Goal: Task Accomplishment & Management: Use online tool/utility

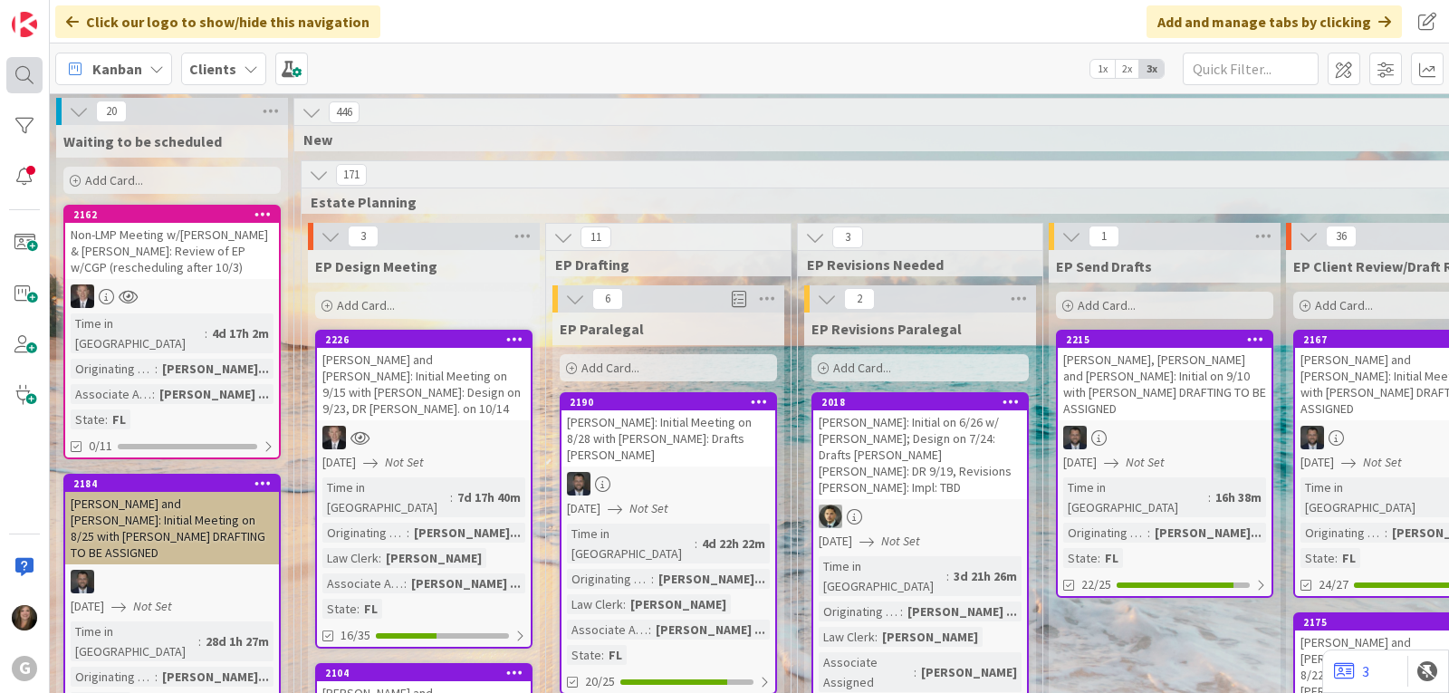
click at [18, 70] on div at bounding box center [24, 75] width 36 height 36
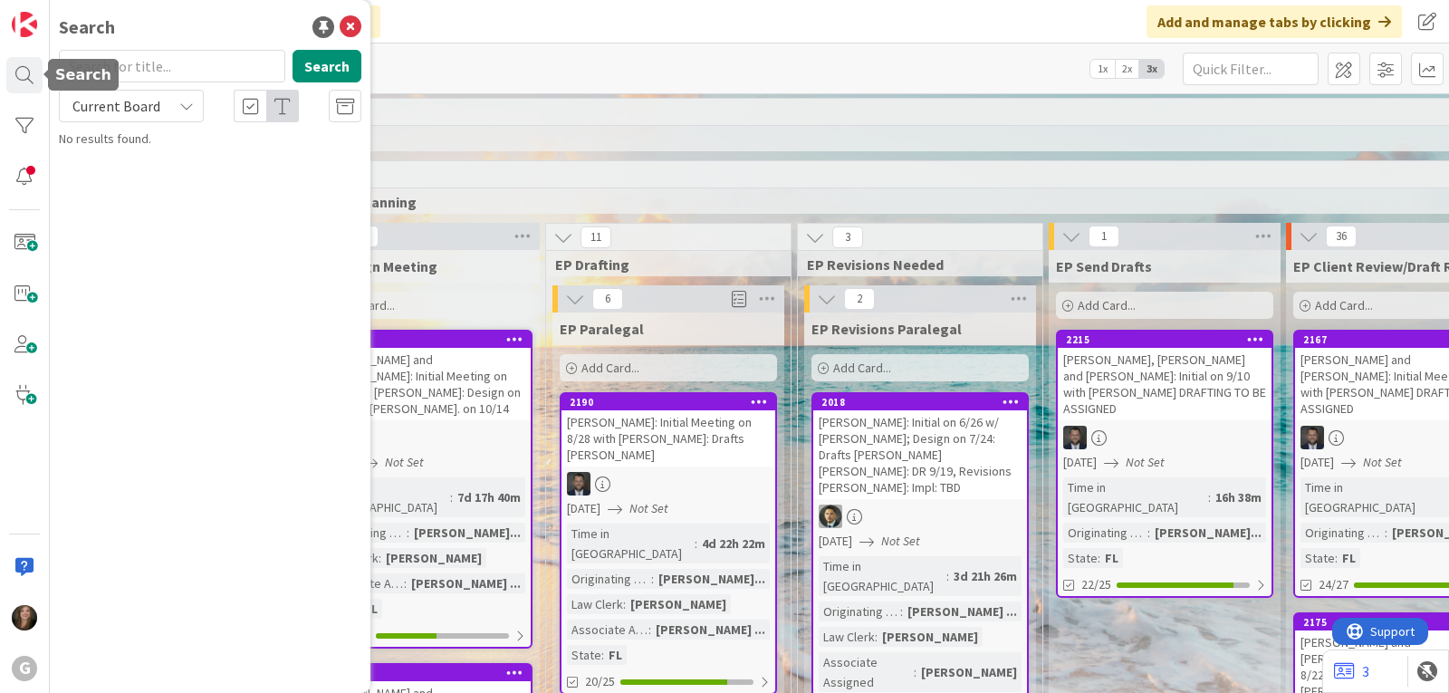
click at [129, 57] on input "text" at bounding box center [172, 66] width 226 height 33
type input "[PERSON_NAME]"
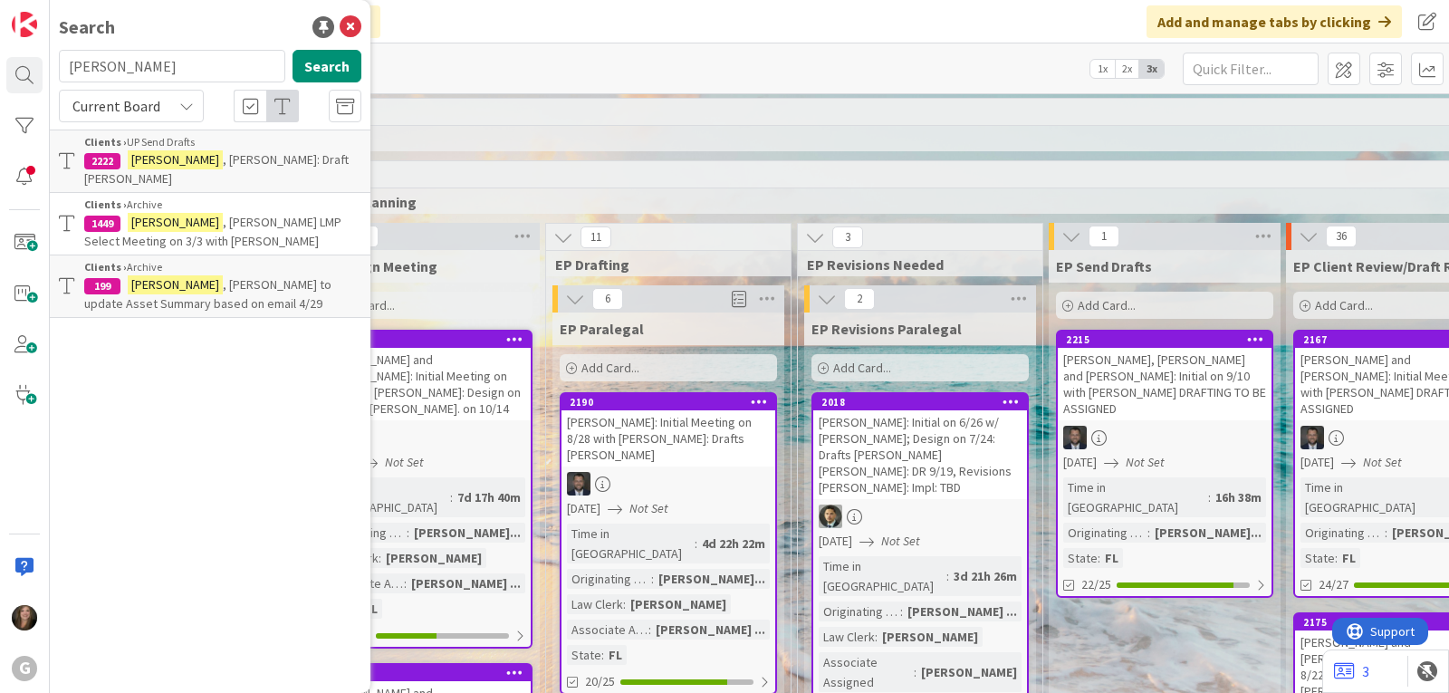
click at [186, 155] on span ", [PERSON_NAME]: Draft [PERSON_NAME]" at bounding box center [216, 168] width 264 height 35
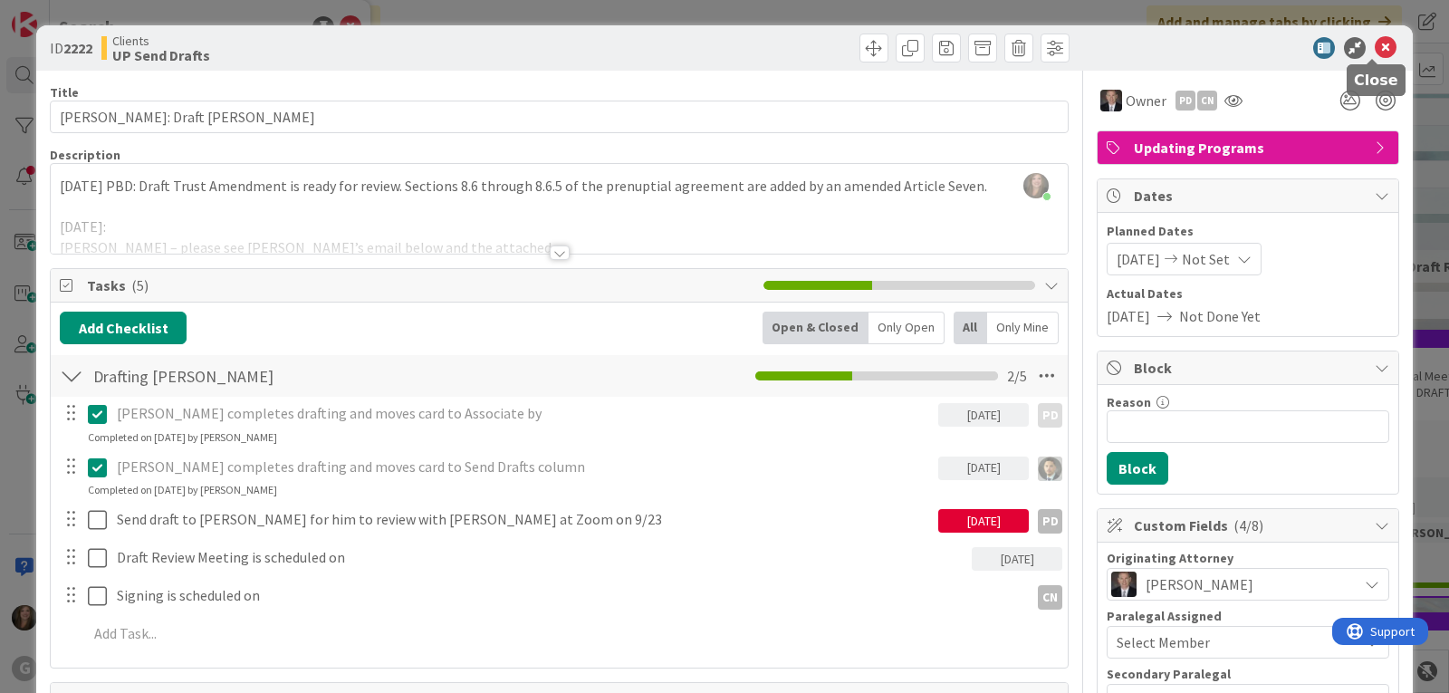
click at [1375, 43] on icon at bounding box center [1386, 48] width 22 height 22
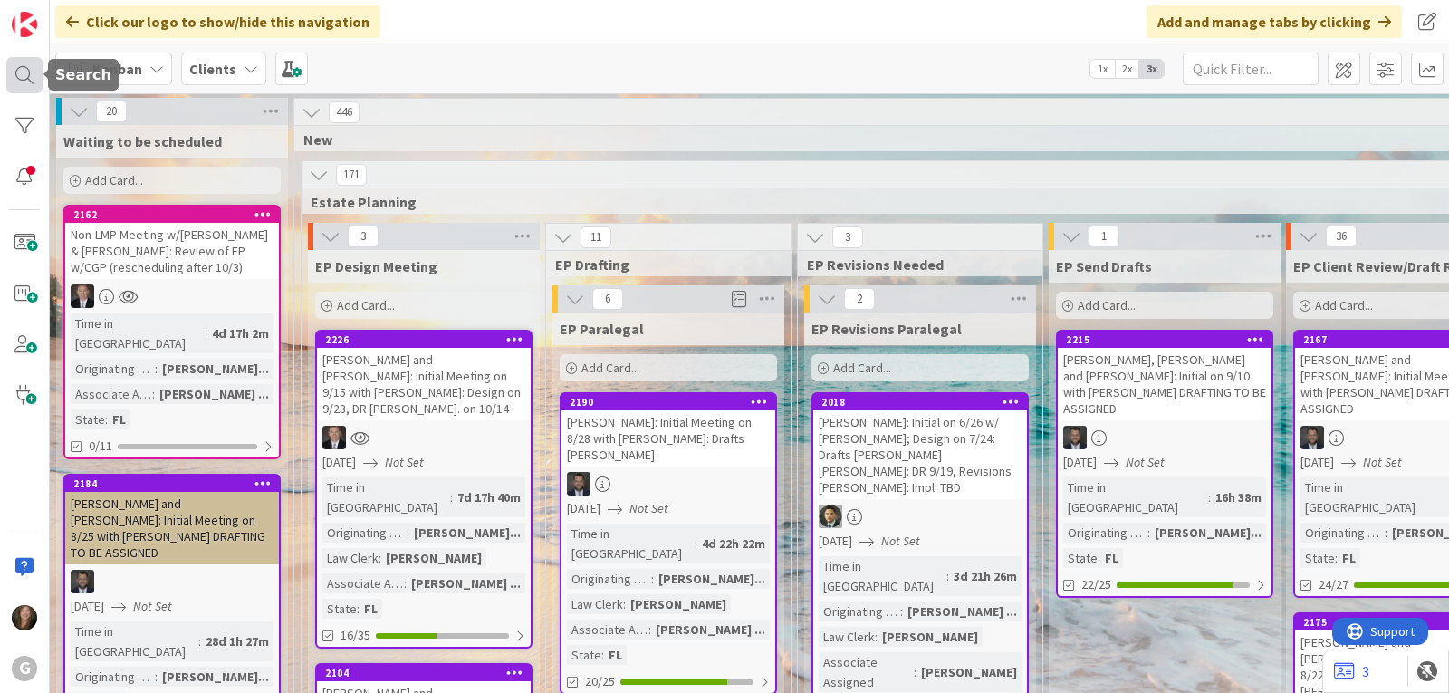
click at [18, 73] on div at bounding box center [24, 75] width 36 height 36
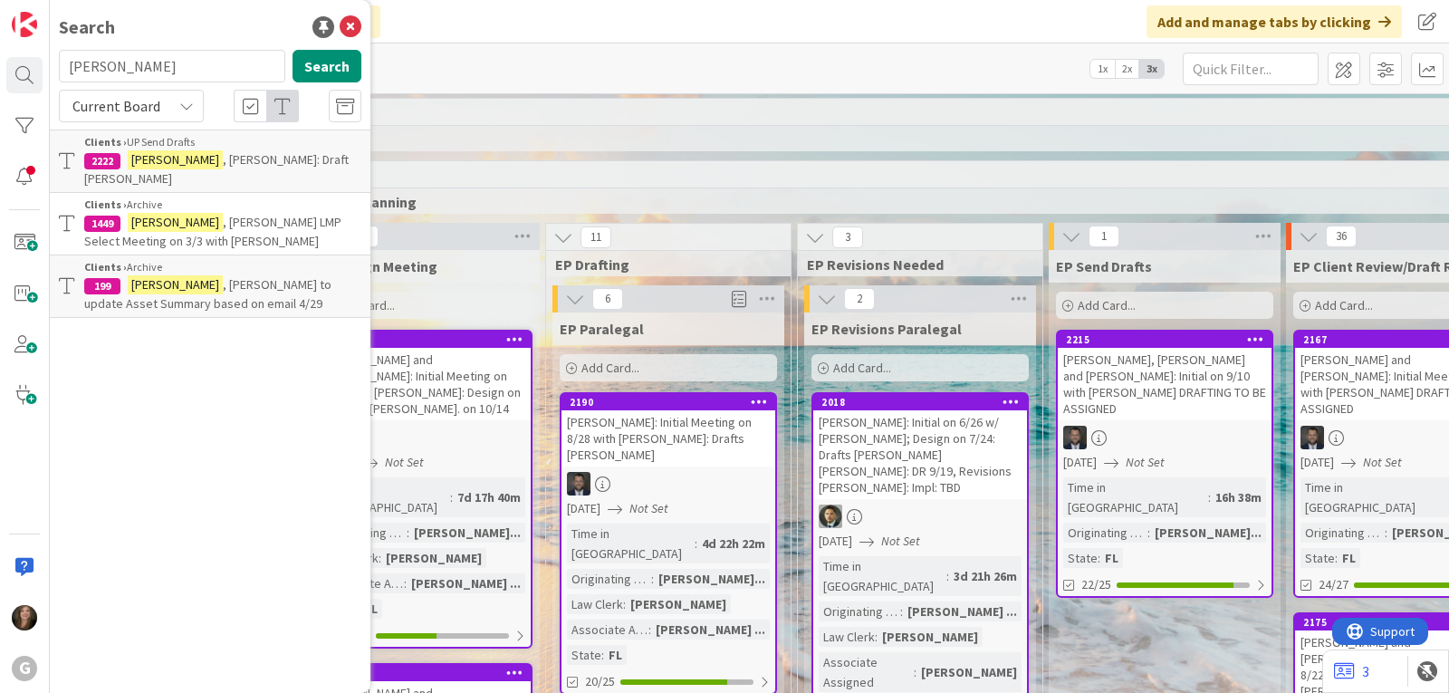
drag, startPoint x: 158, startPoint y: 74, endPoint x: 49, endPoint y: 66, distance: 109.9
click at [49, 66] on div "G Search [PERSON_NAME] Search Current Board Clients › UP Send Drafts 2222 [PERS…" at bounding box center [25, 346] width 50 height 693
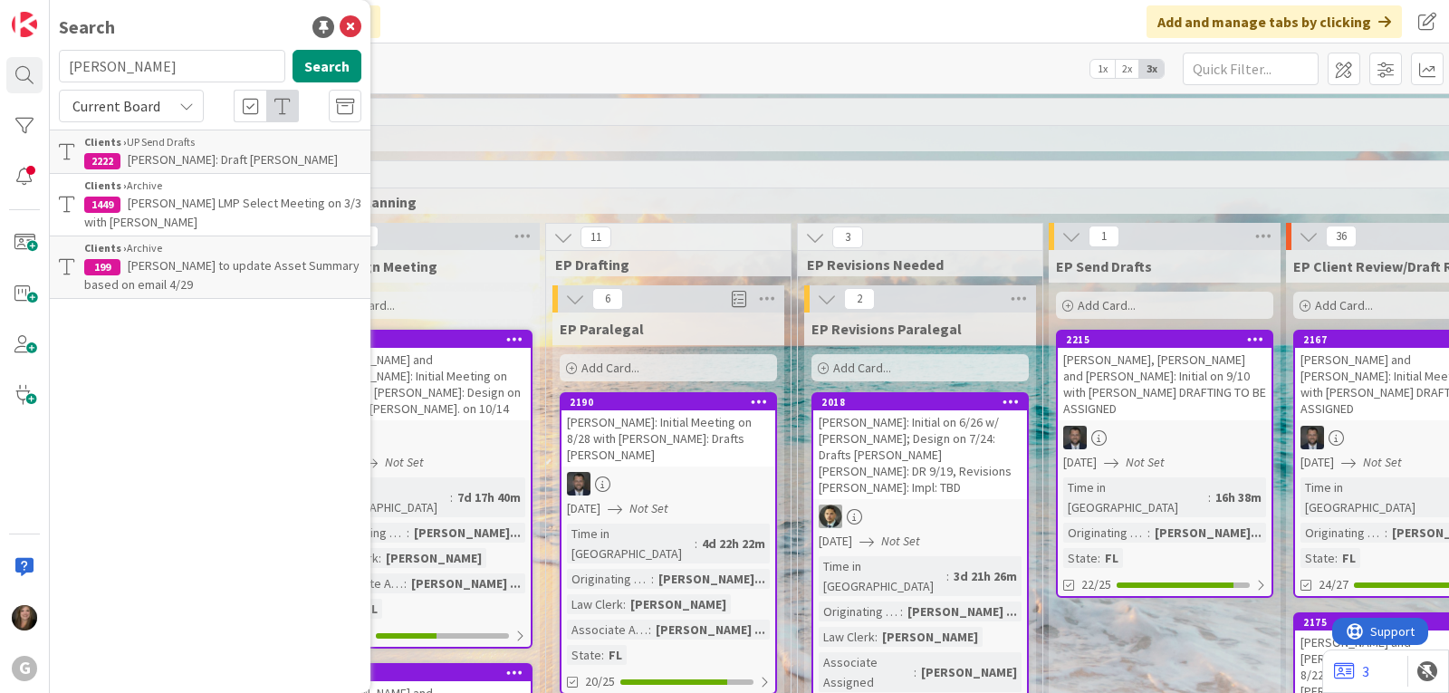
type input "[PERSON_NAME]"
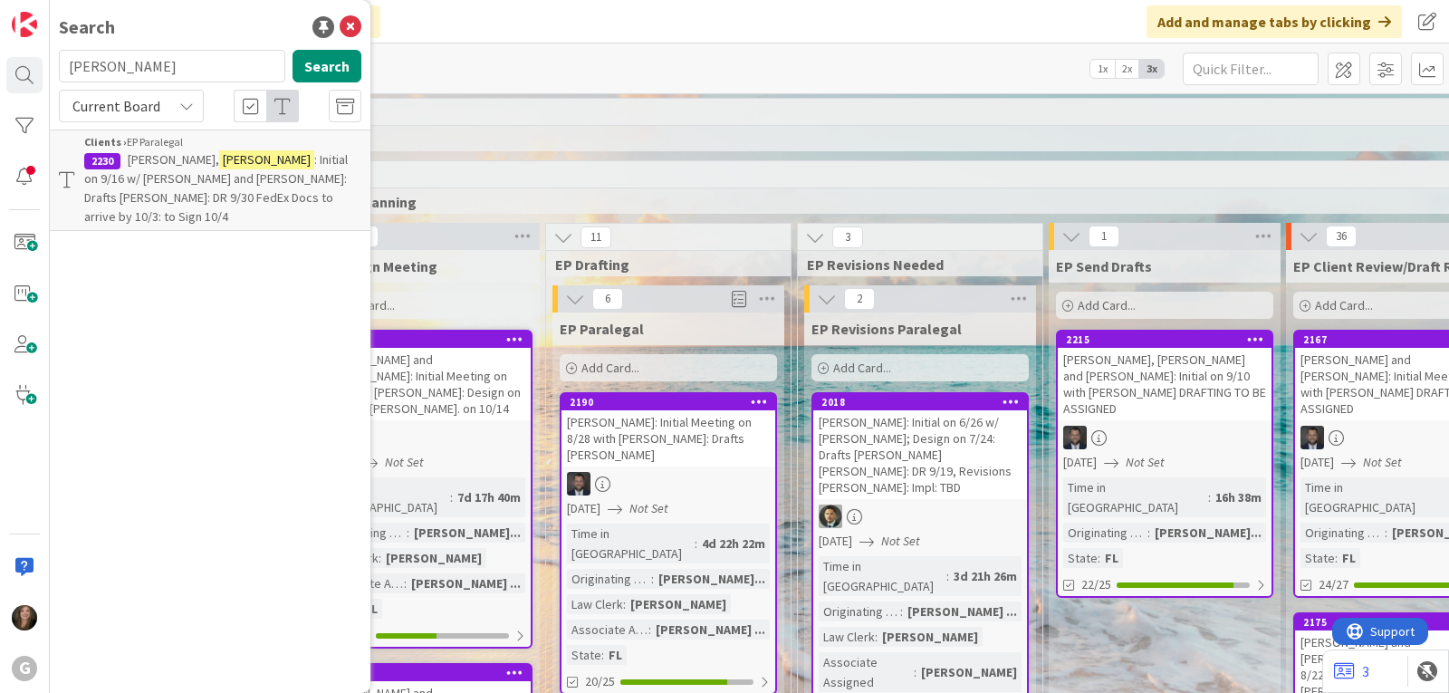
click at [164, 189] on span ": Initial on 9/16 w/ [PERSON_NAME] and [PERSON_NAME]: Drafts [PERSON_NAME]: DR …" at bounding box center [216, 187] width 264 height 73
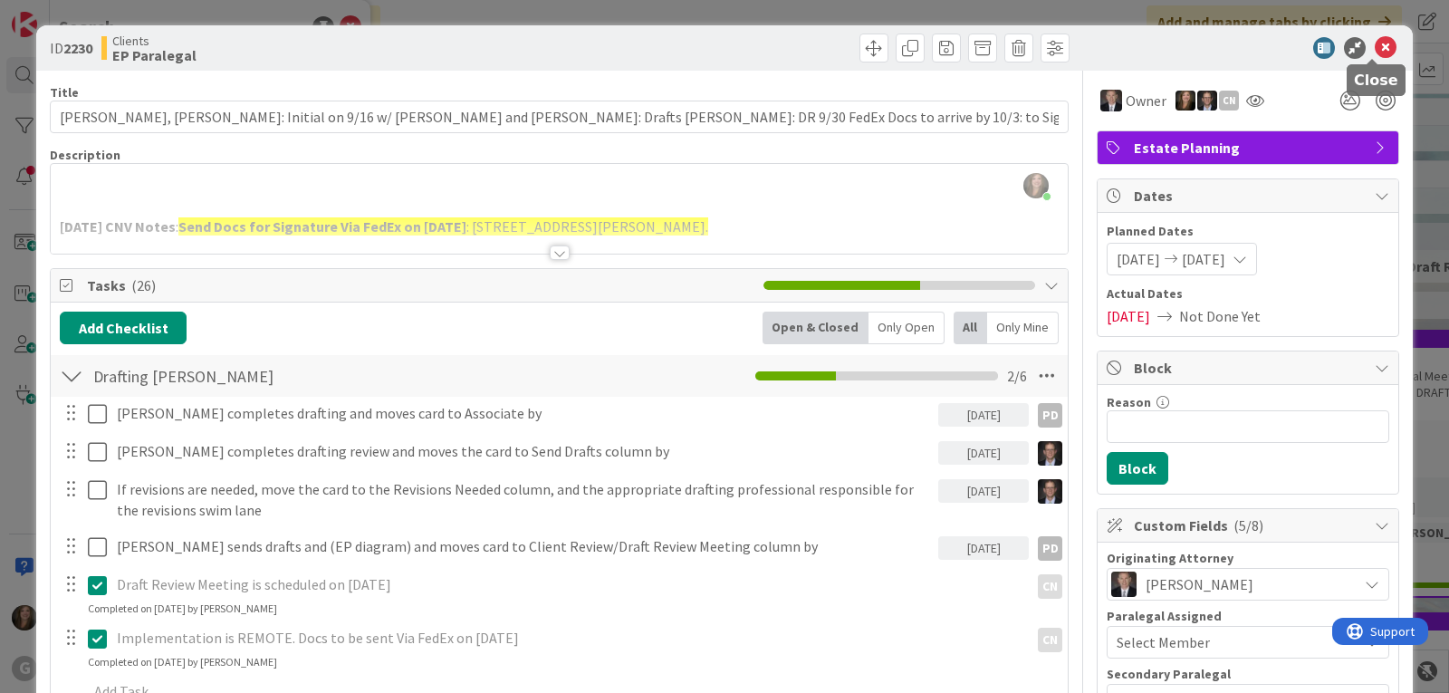
click at [1375, 43] on icon at bounding box center [1386, 48] width 22 height 22
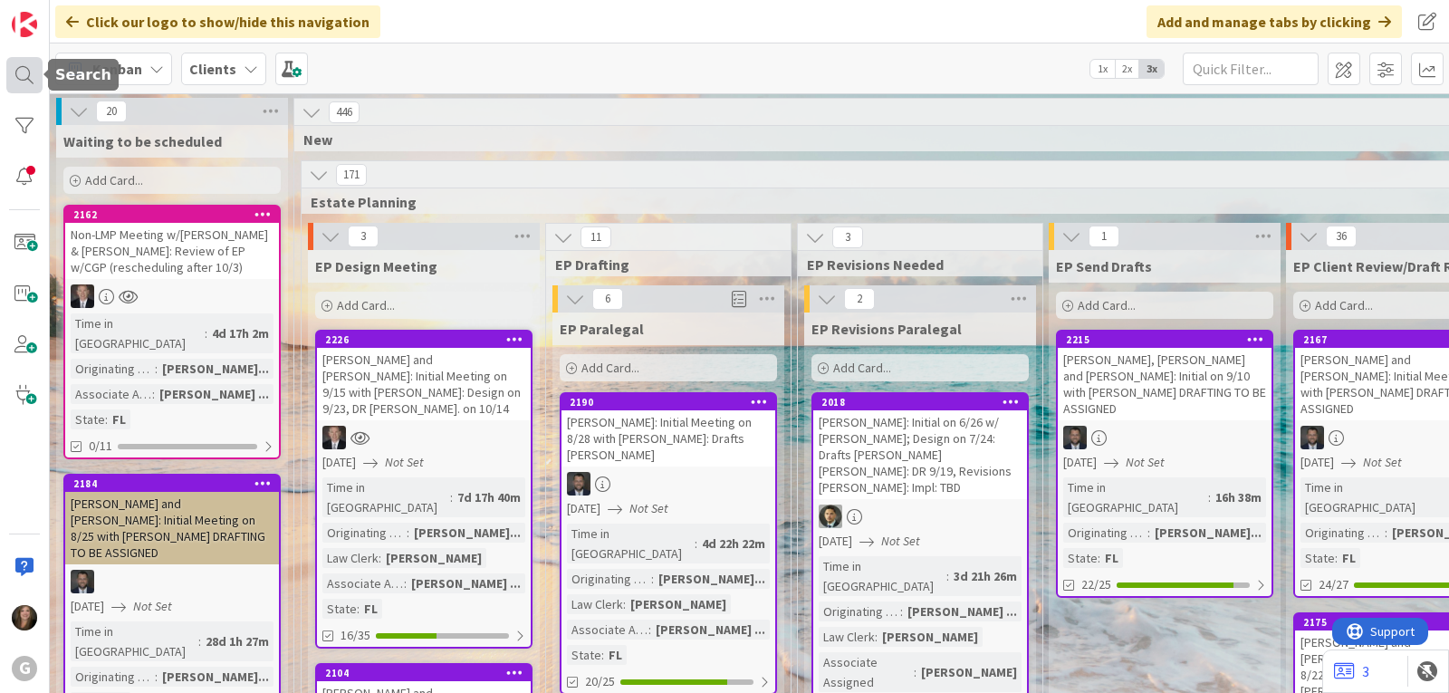
click at [18, 62] on div at bounding box center [24, 75] width 36 height 36
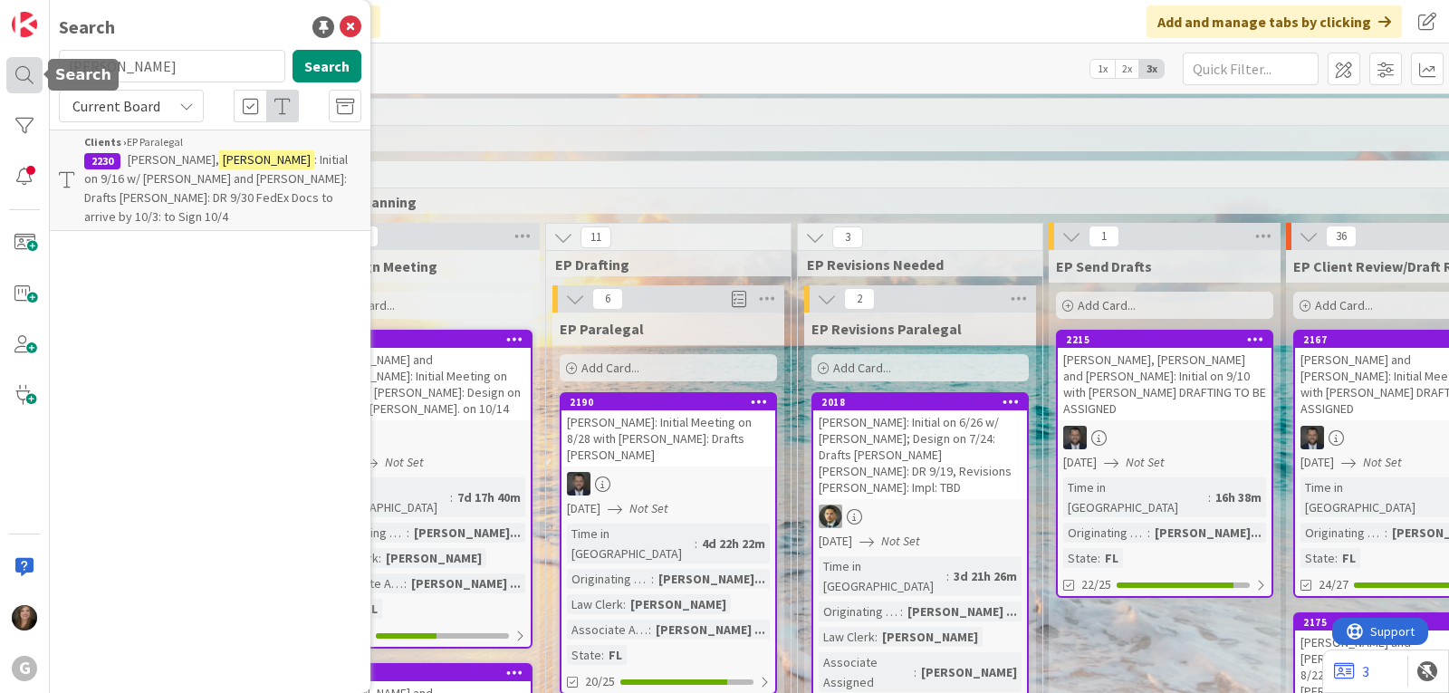
drag, startPoint x: 116, startPoint y: 62, endPoint x: 40, endPoint y: 62, distance: 76.1
click at [40, 62] on div "G Search [PERSON_NAME] Search Current Board Clients › EP Paralegal 2230 [PERSON…" at bounding box center [25, 346] width 50 height 693
type input "[PERSON_NAME]"
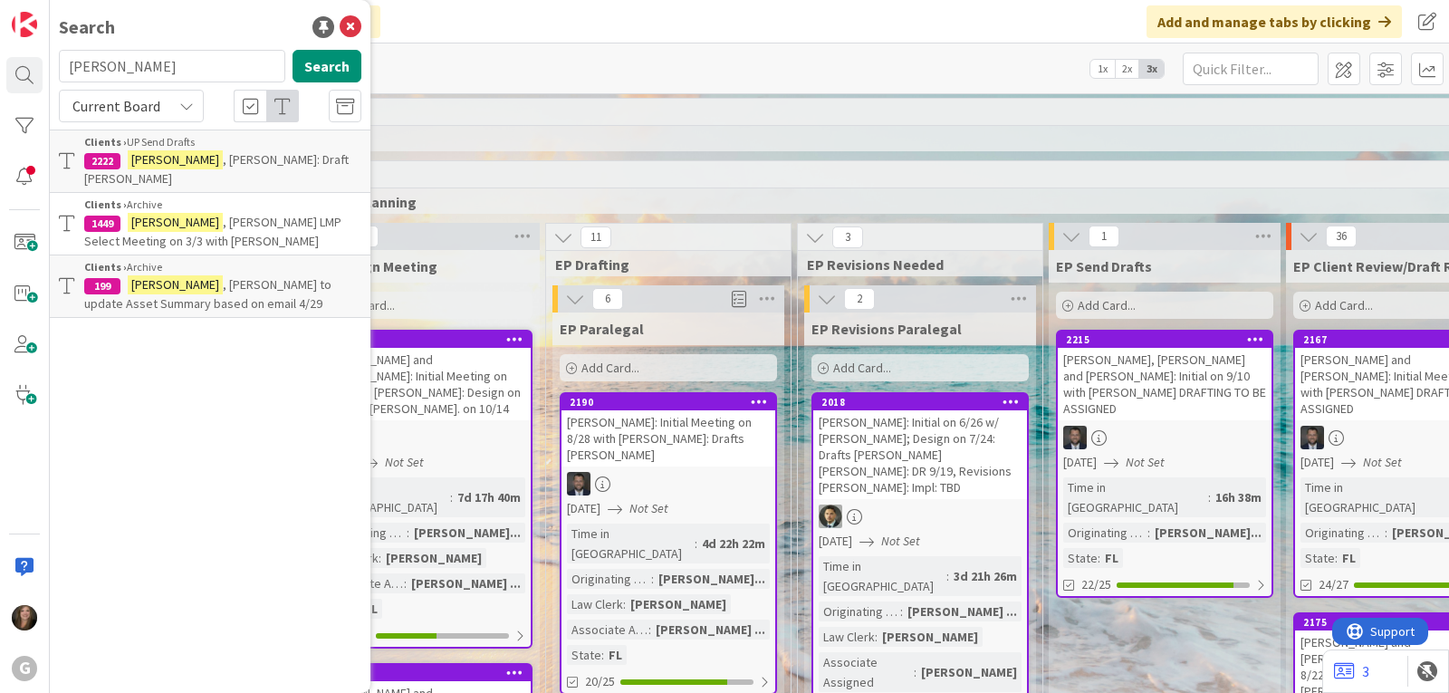
click at [301, 149] on div "Clients › UP Send Drafts" at bounding box center [222, 142] width 277 height 16
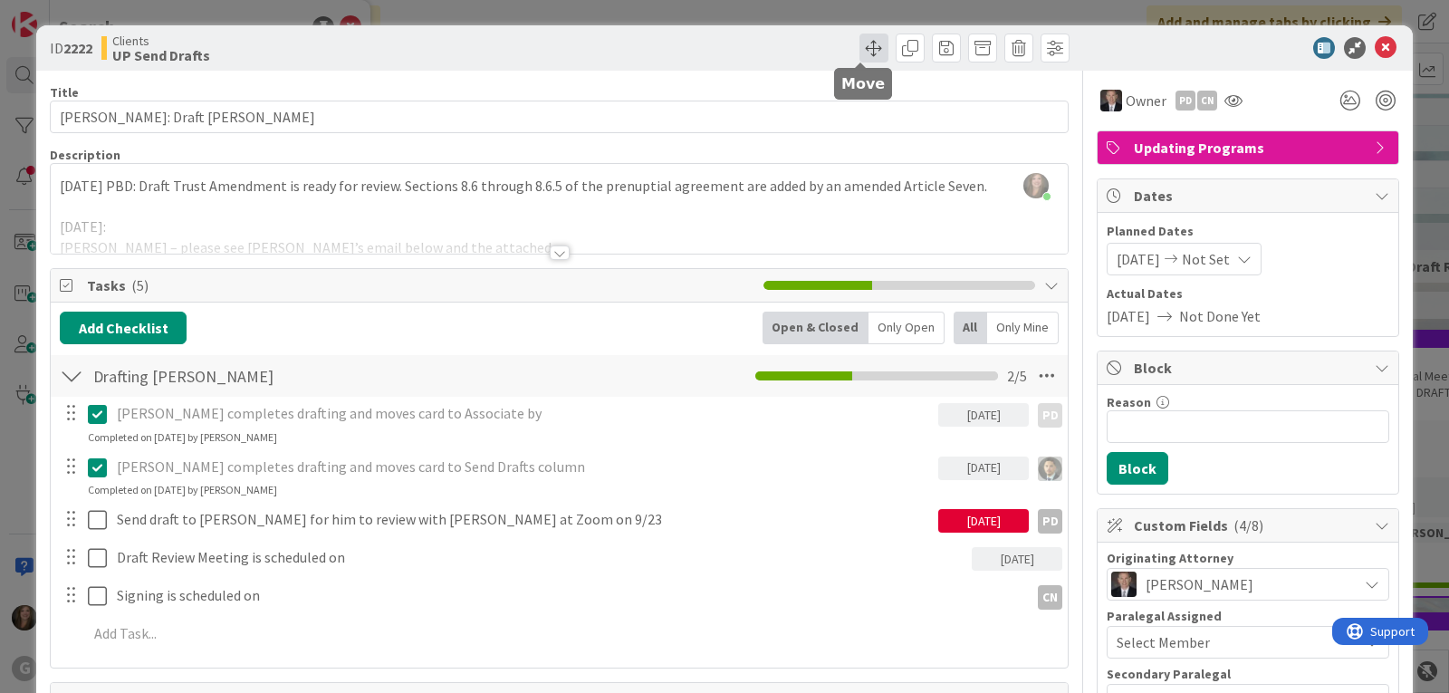
click at [863, 43] on span at bounding box center [873, 48] width 29 height 29
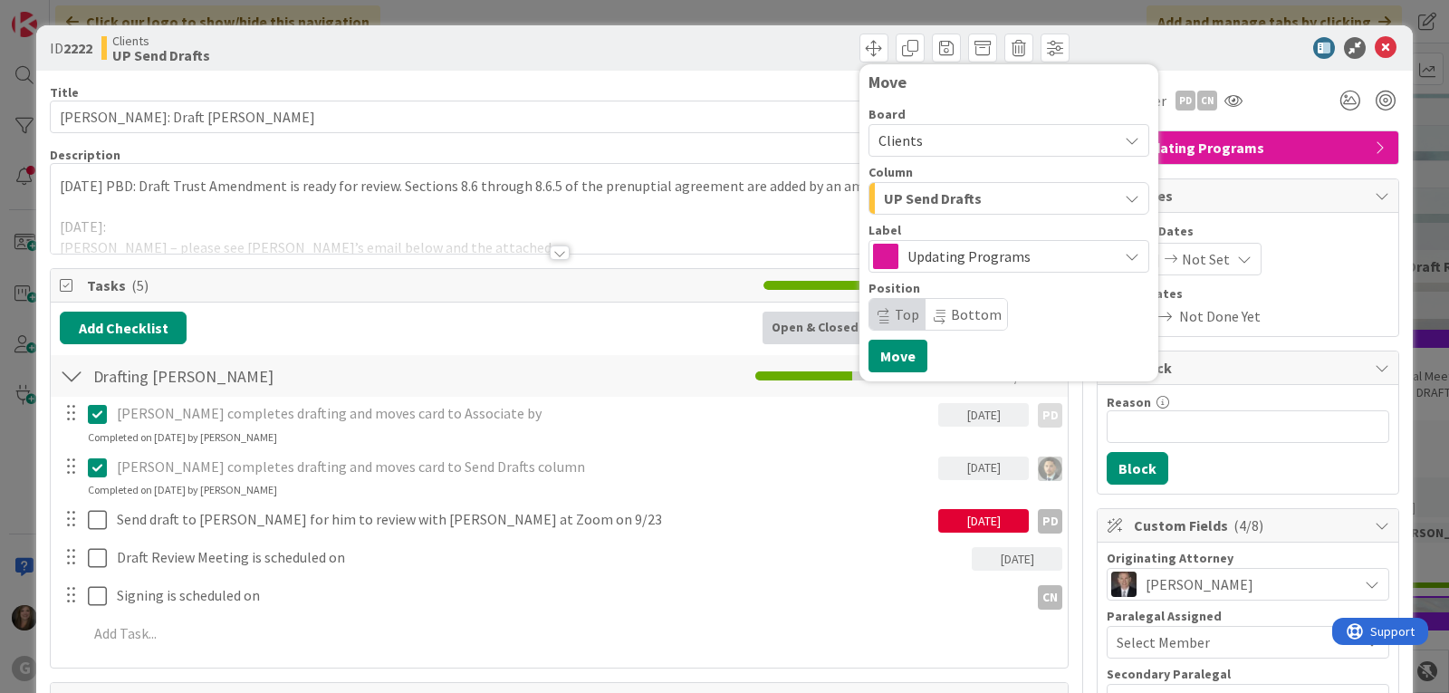
click at [1093, 191] on div "UP Send Drafts" at bounding box center [998, 198] width 238 height 29
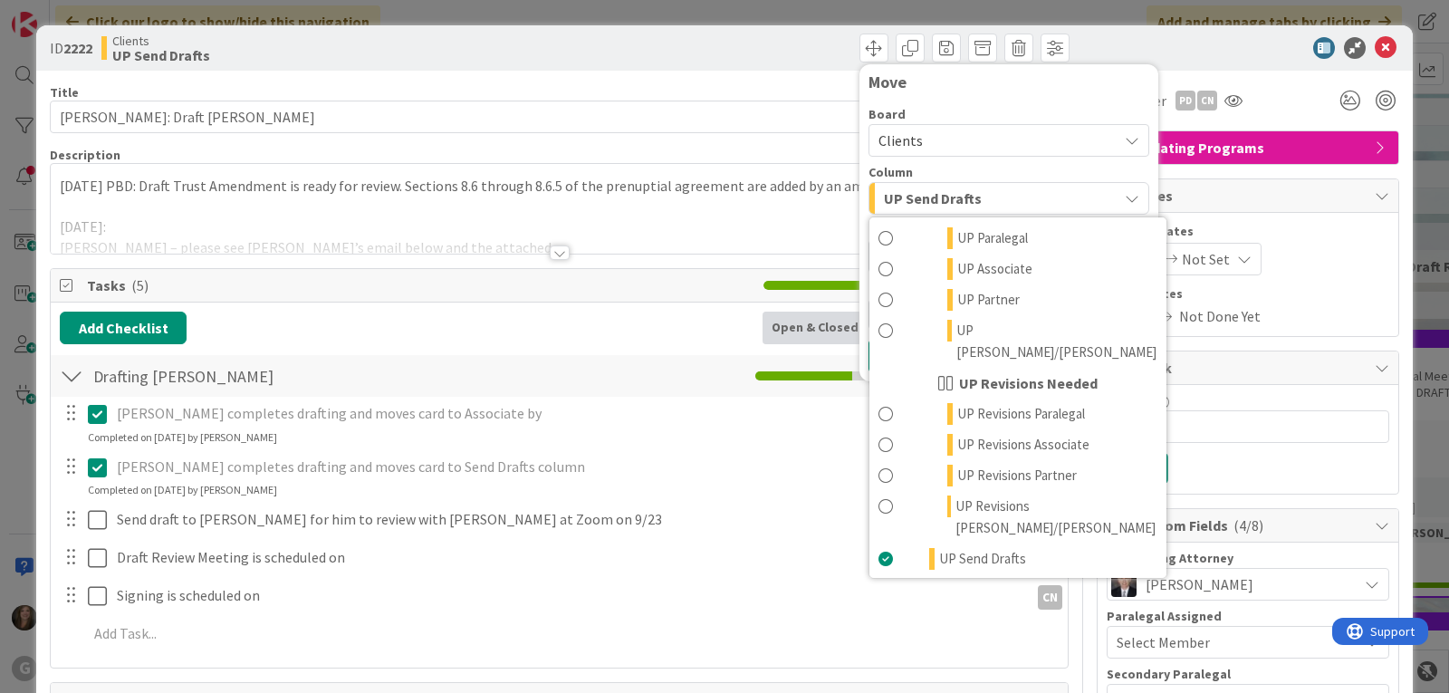
scroll to position [1413, 0]
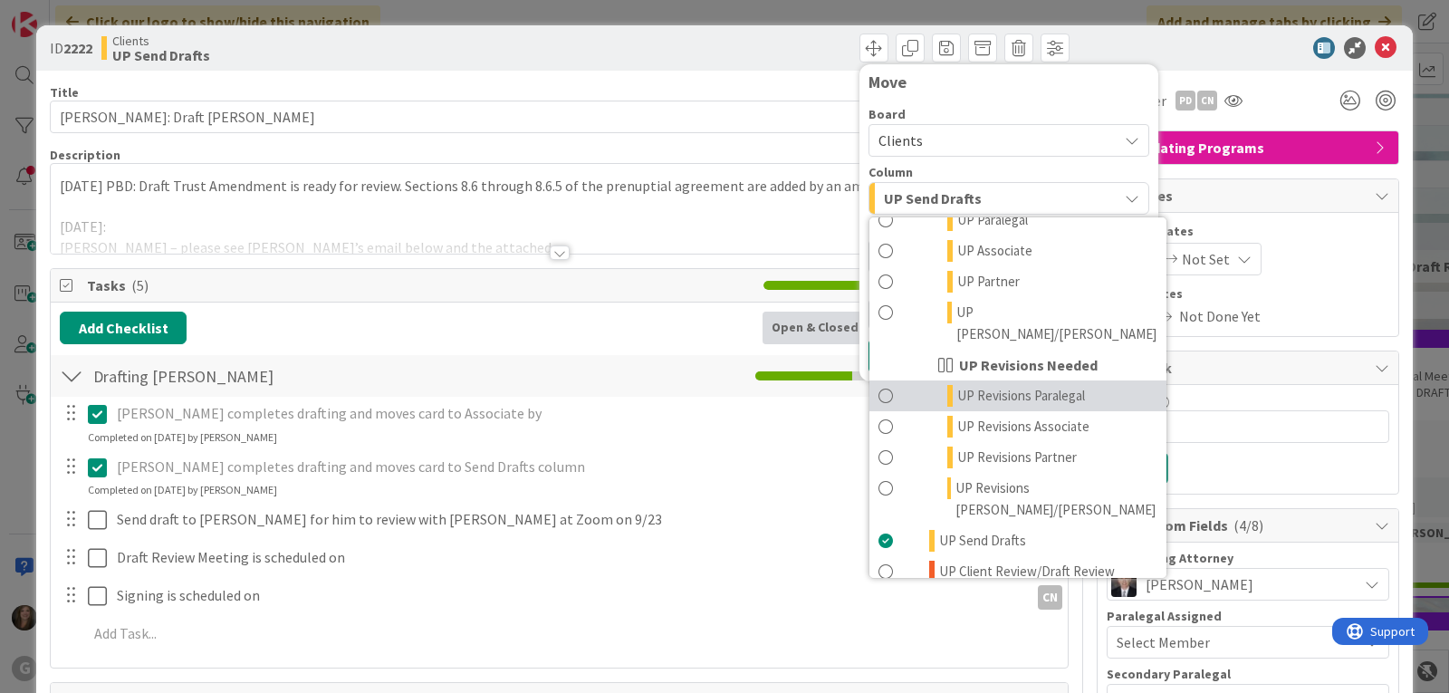
click at [981, 385] on span "UP Revisions Paralegal" at bounding box center [1021, 396] width 128 height 22
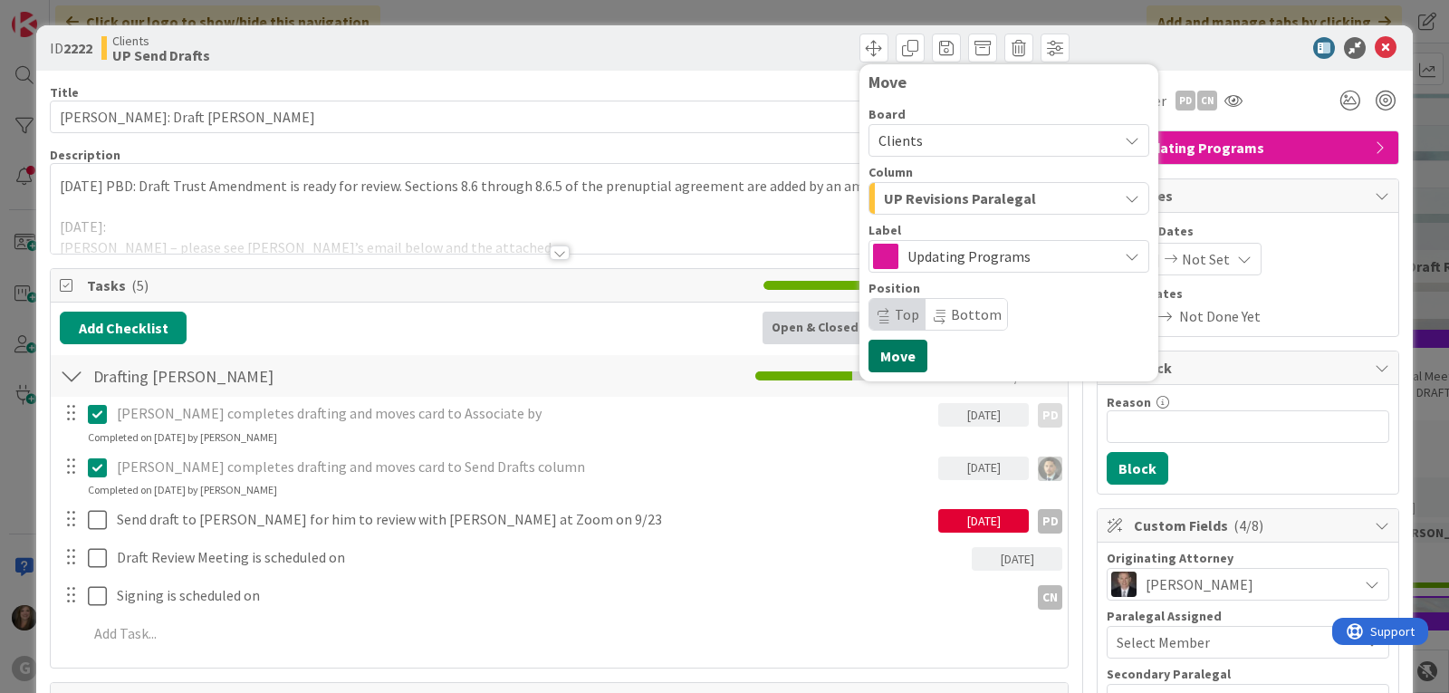
click at [873, 362] on button "Move" at bounding box center [897, 356] width 59 height 33
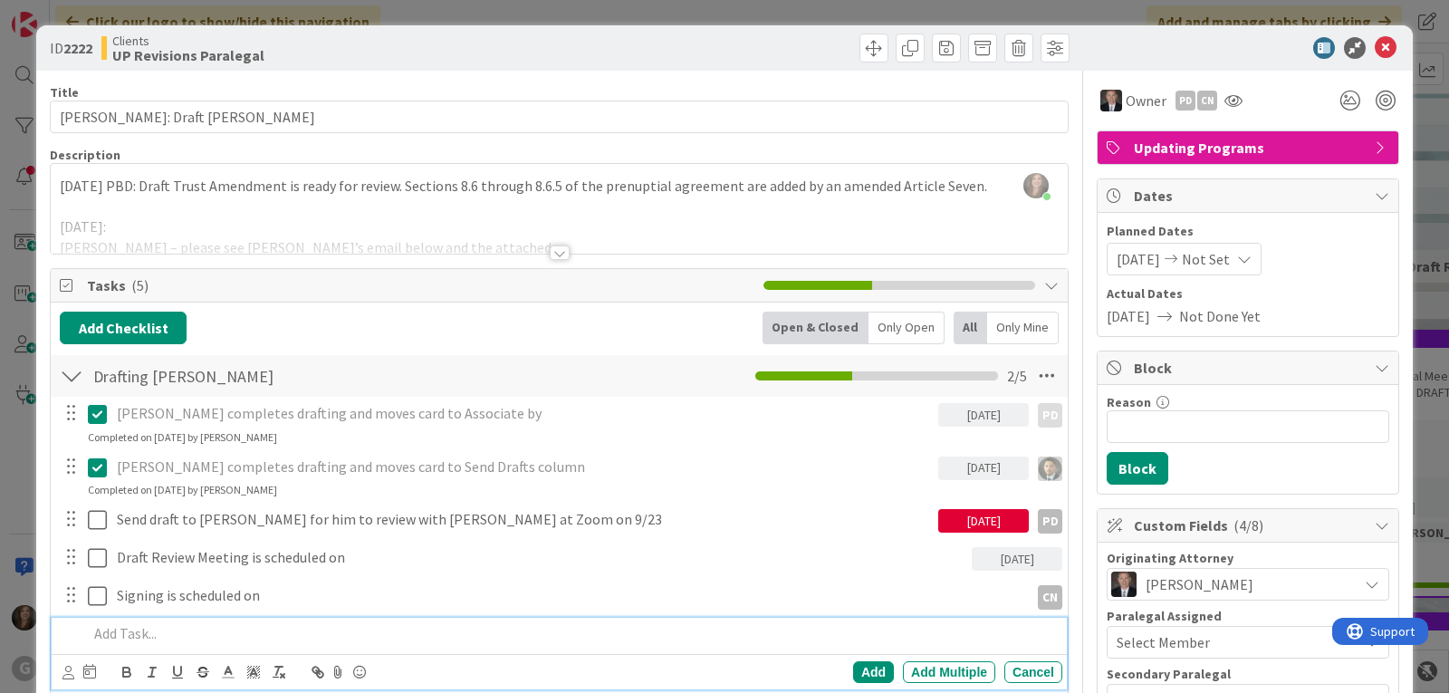
click at [120, 636] on p at bounding box center [571, 633] width 967 height 21
click at [64, 674] on icon at bounding box center [68, 673] width 12 height 14
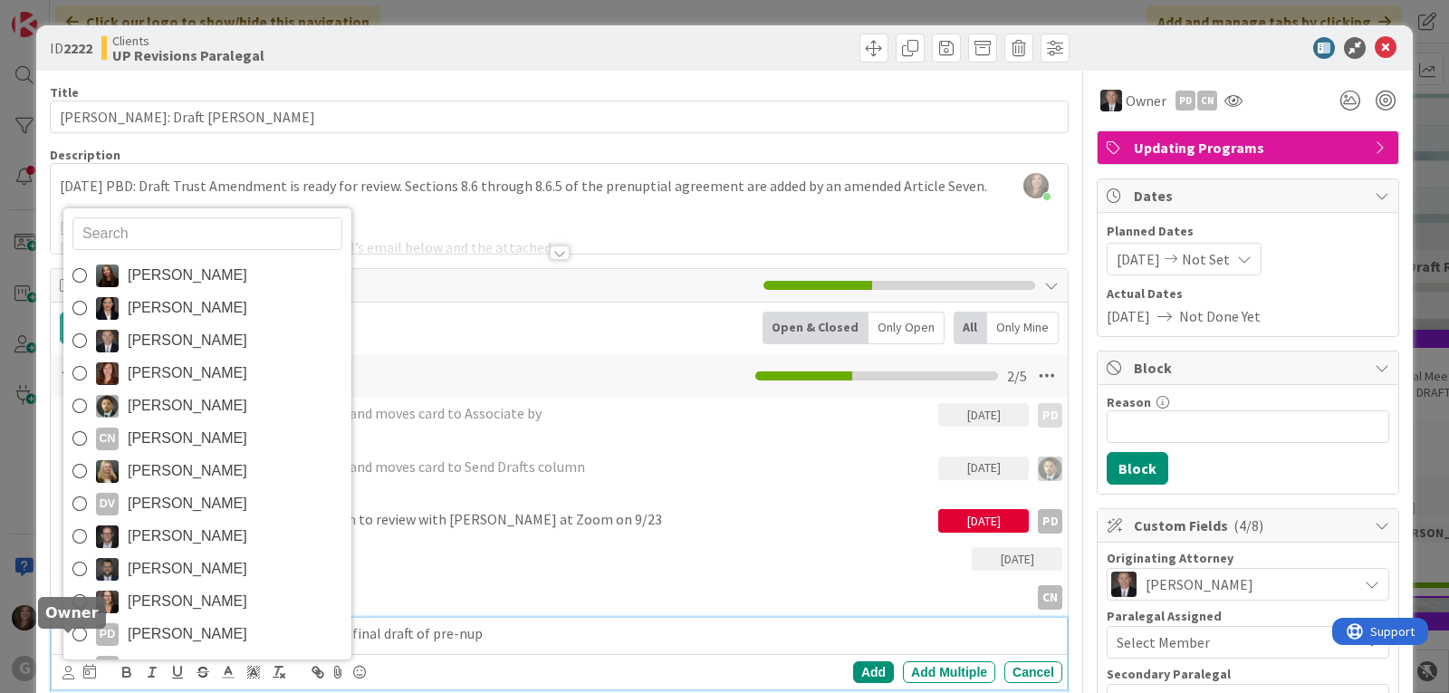
scroll to position [32, 0]
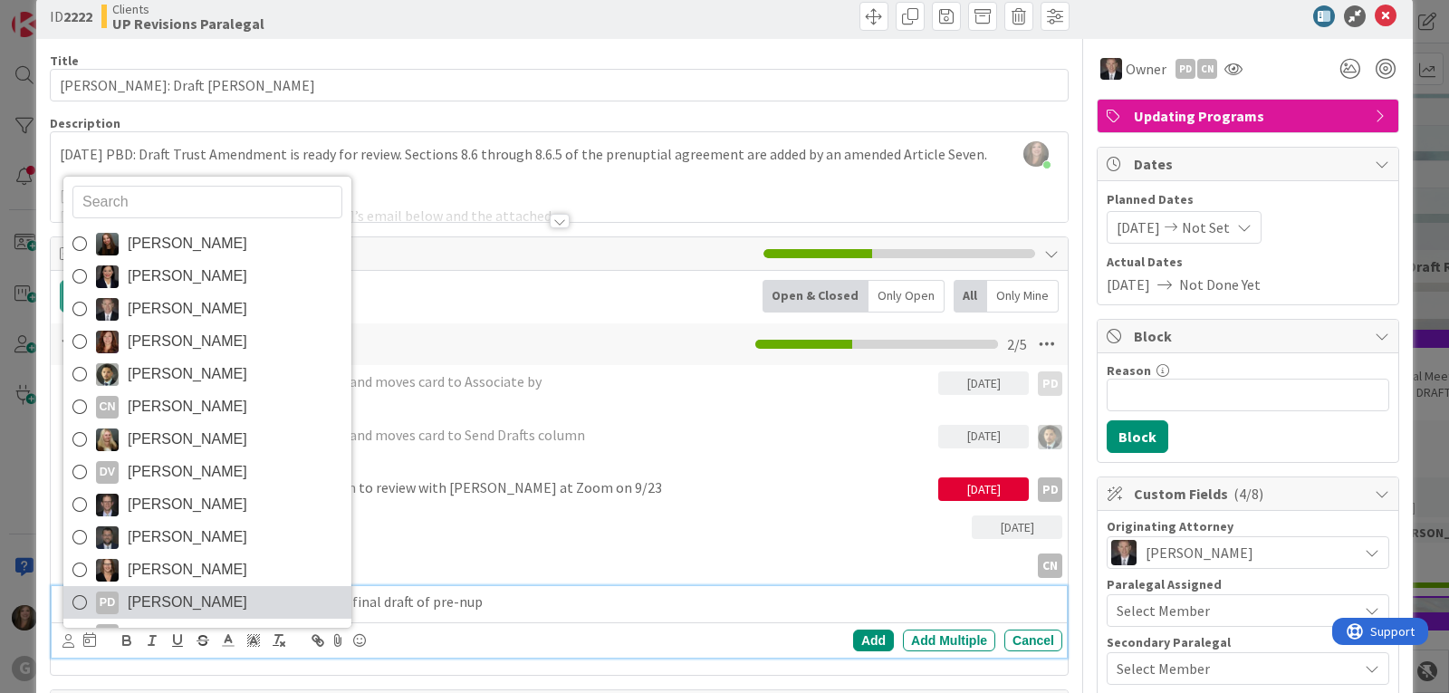
click at [198, 592] on span "[PERSON_NAME]" at bounding box center [188, 602] width 120 height 27
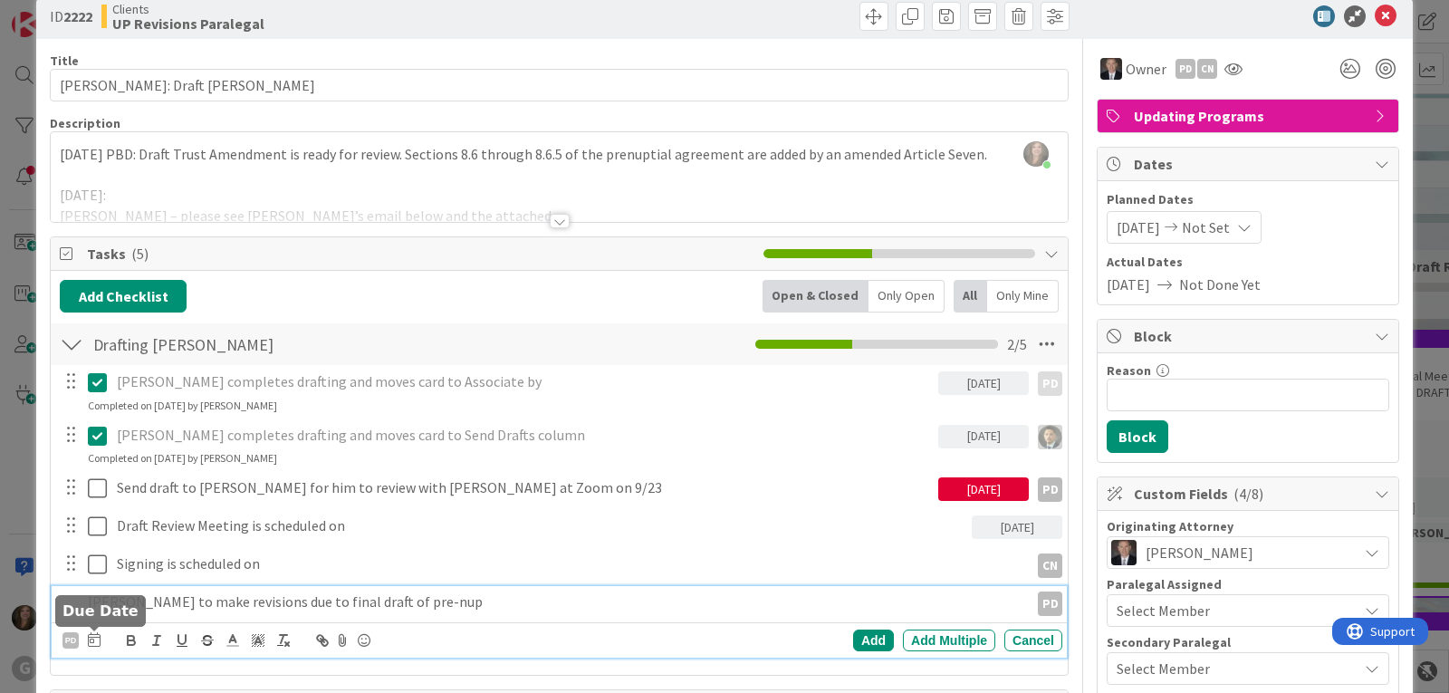
click at [93, 637] on icon at bounding box center [94, 639] width 13 height 14
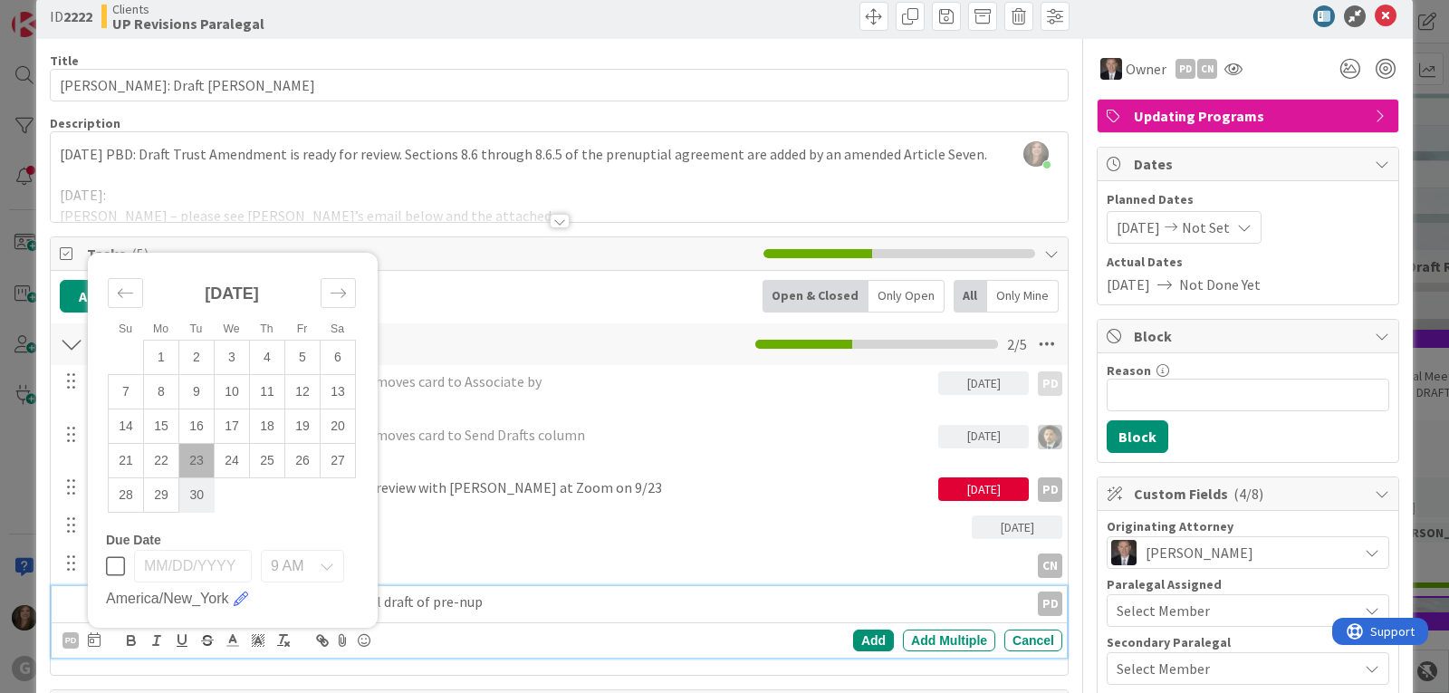
click at [194, 492] on td "30" at bounding box center [196, 495] width 35 height 34
click at [864, 638] on div "Add" at bounding box center [873, 640] width 41 height 22
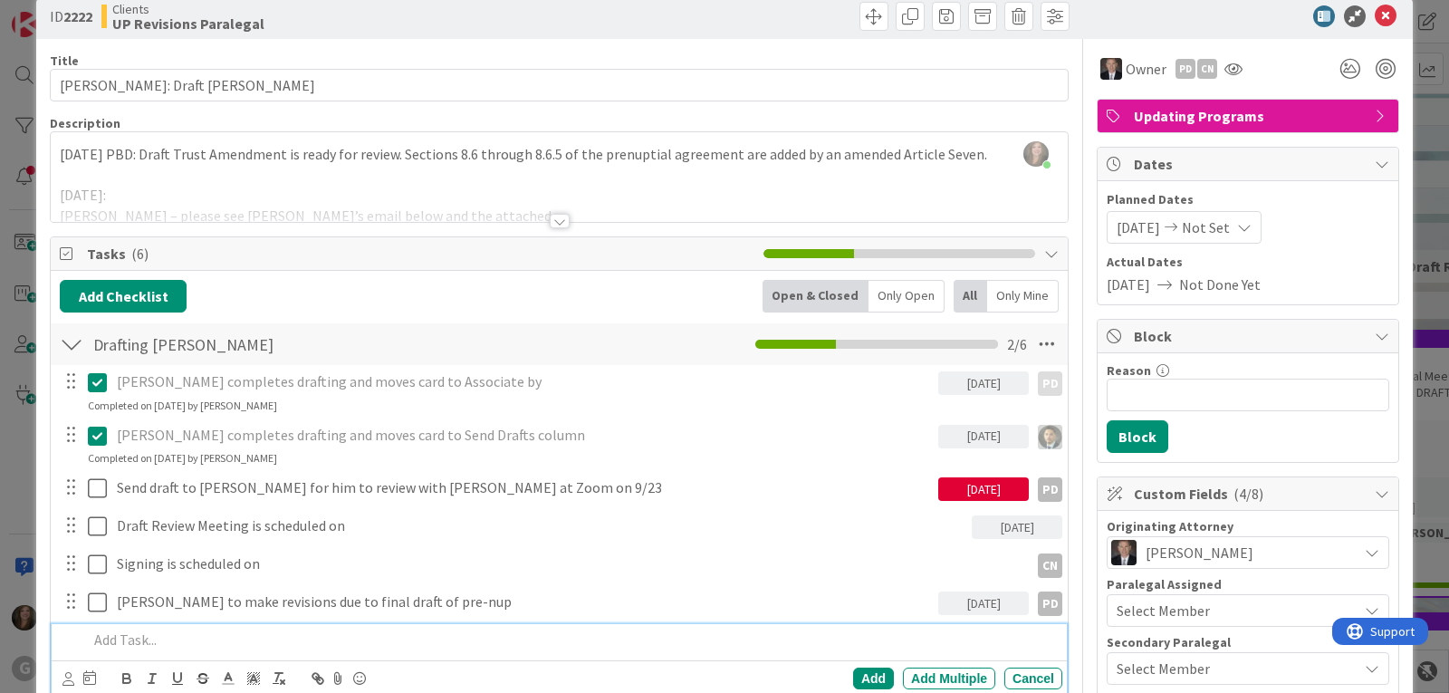
click at [154, 645] on p at bounding box center [571, 639] width 967 height 21
click at [65, 679] on icon at bounding box center [68, 679] width 12 height 14
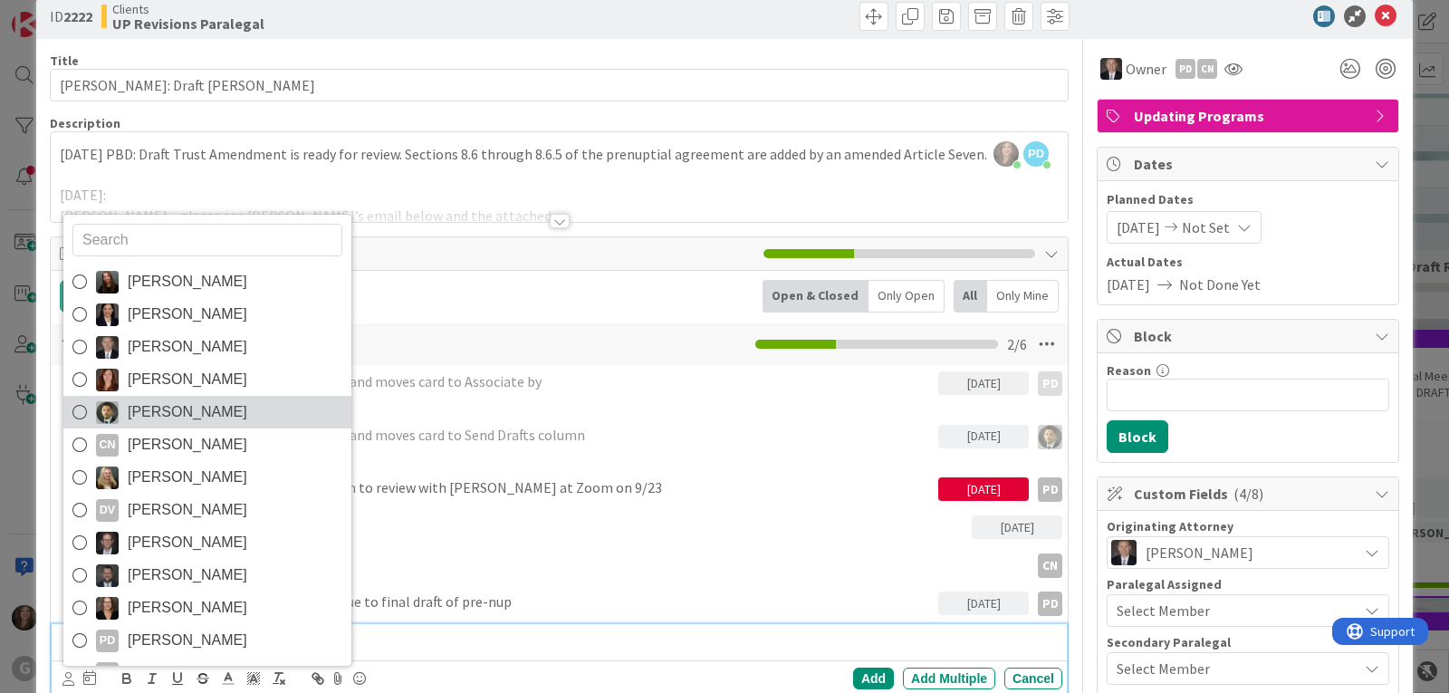
click at [164, 421] on span "[PERSON_NAME]" at bounding box center [188, 411] width 120 height 27
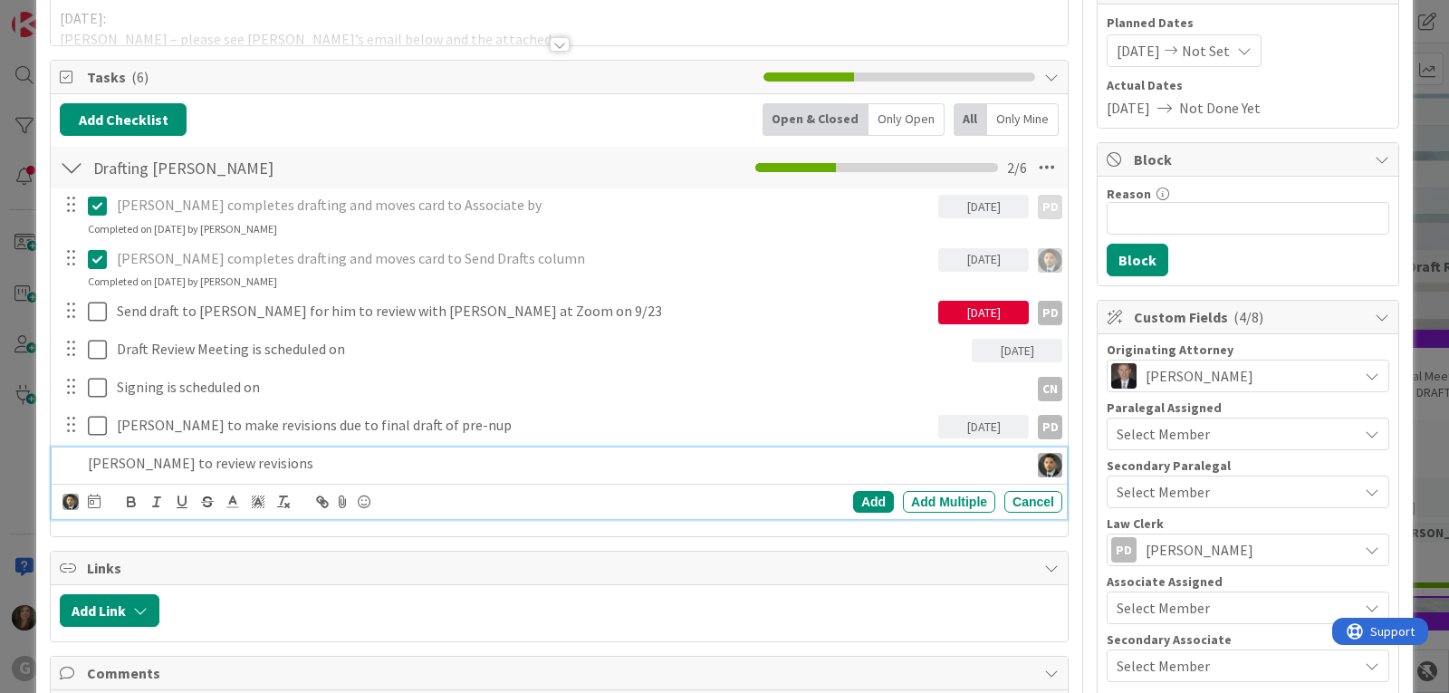
scroll to position [213, 0]
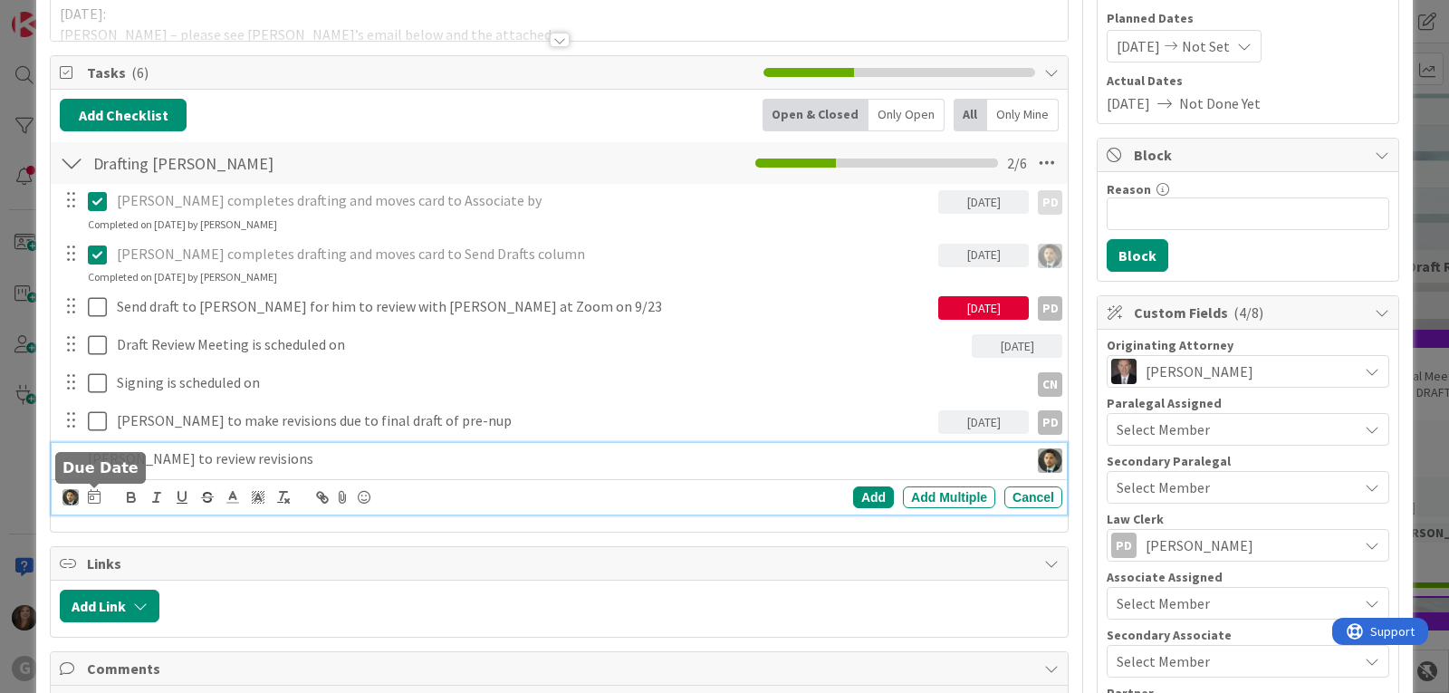
click at [96, 502] on icon at bounding box center [94, 496] width 13 height 14
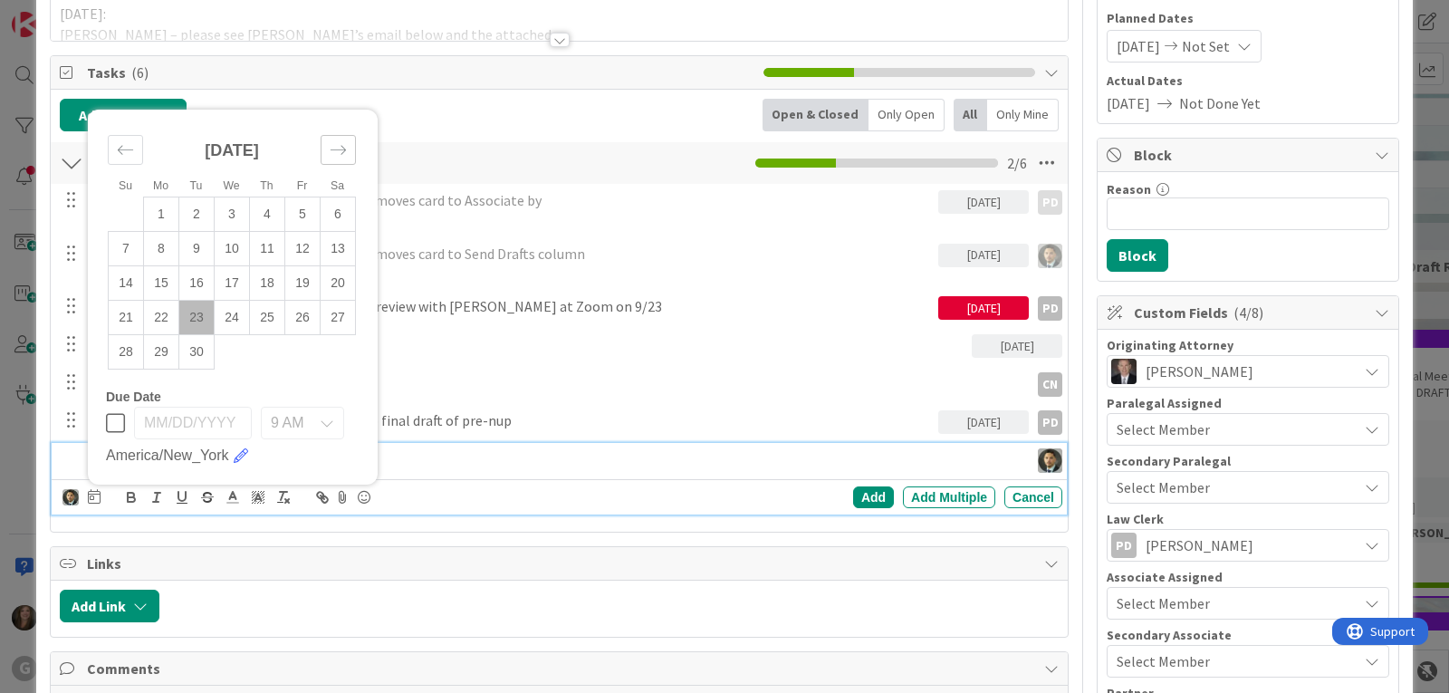
click at [348, 139] on div "Move forward to switch to the next month." at bounding box center [338, 150] width 35 height 30
click at [269, 209] on td "2" at bounding box center [267, 214] width 35 height 34
type input "[DATE]"
click at [869, 504] on div "Add" at bounding box center [873, 497] width 41 height 22
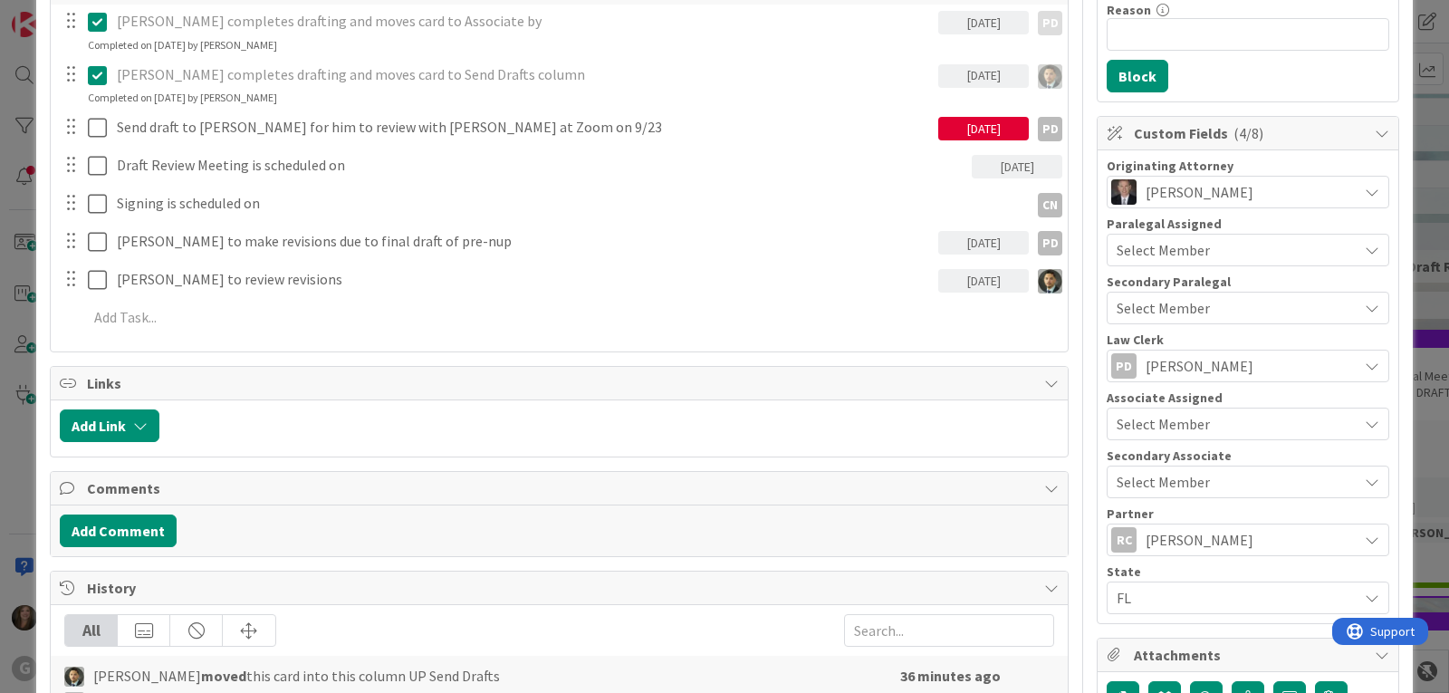
scroll to position [453, 0]
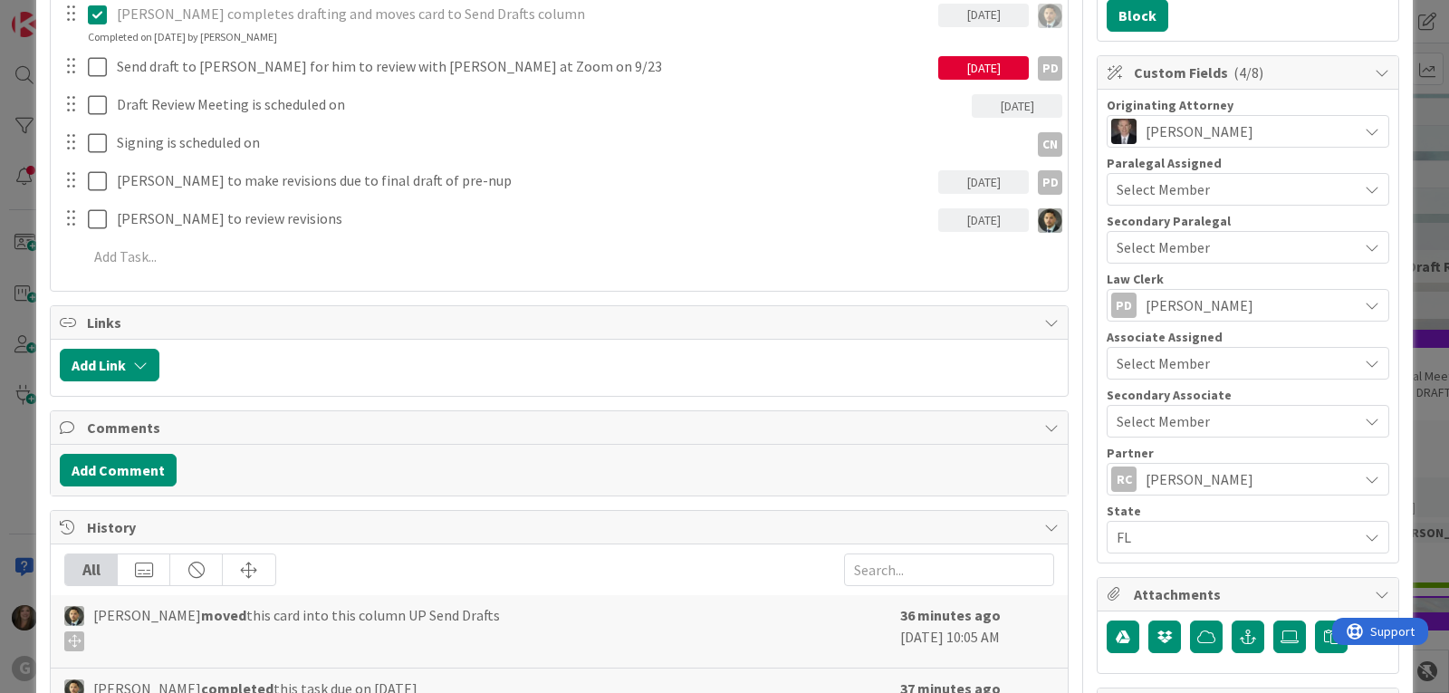
click at [1185, 349] on div "Select Member" at bounding box center [1248, 363] width 283 height 33
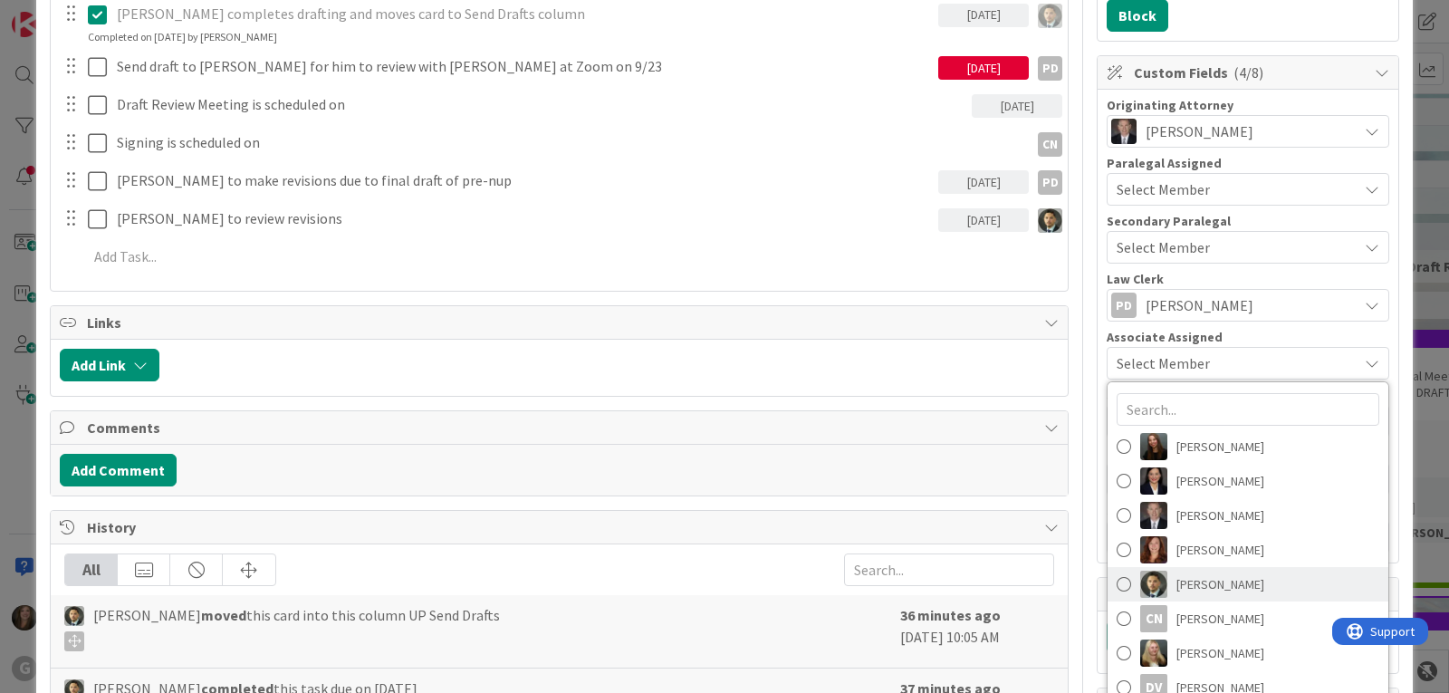
click at [1201, 586] on span "[PERSON_NAME]" at bounding box center [1220, 584] width 88 height 27
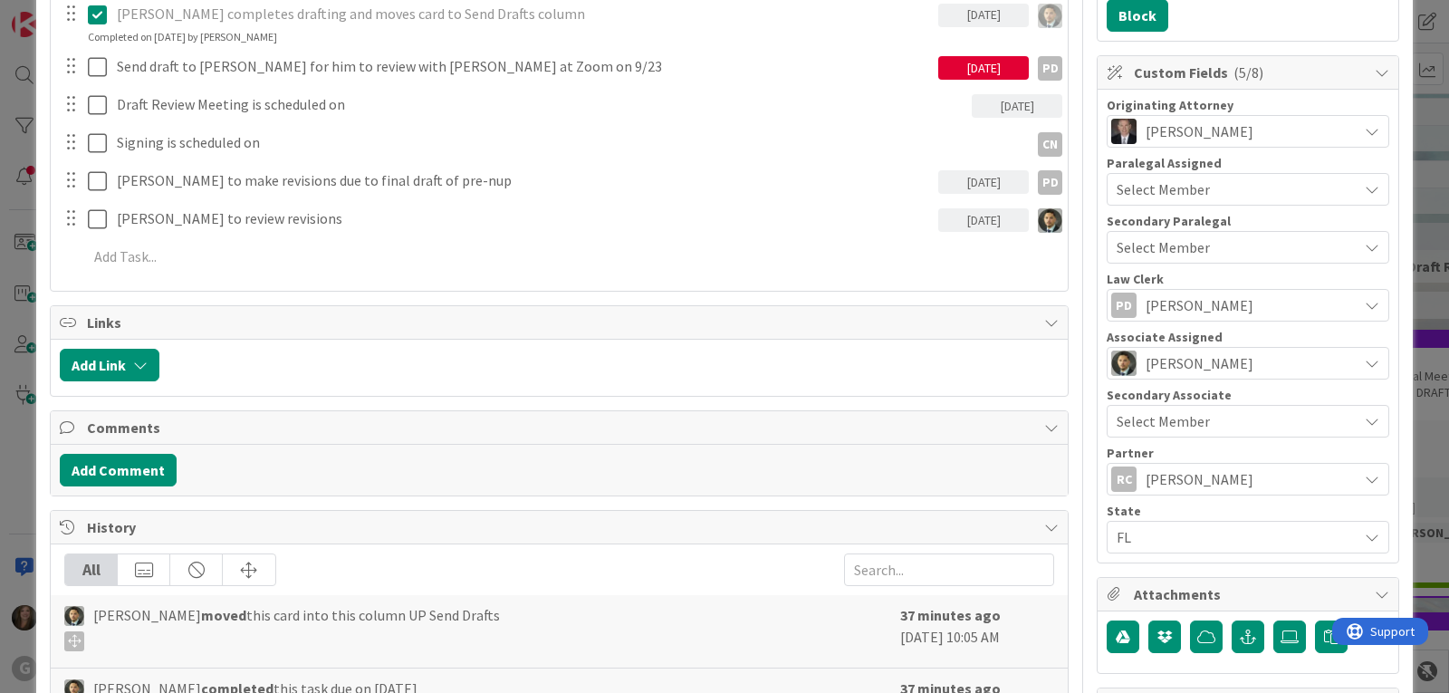
scroll to position [0, 0]
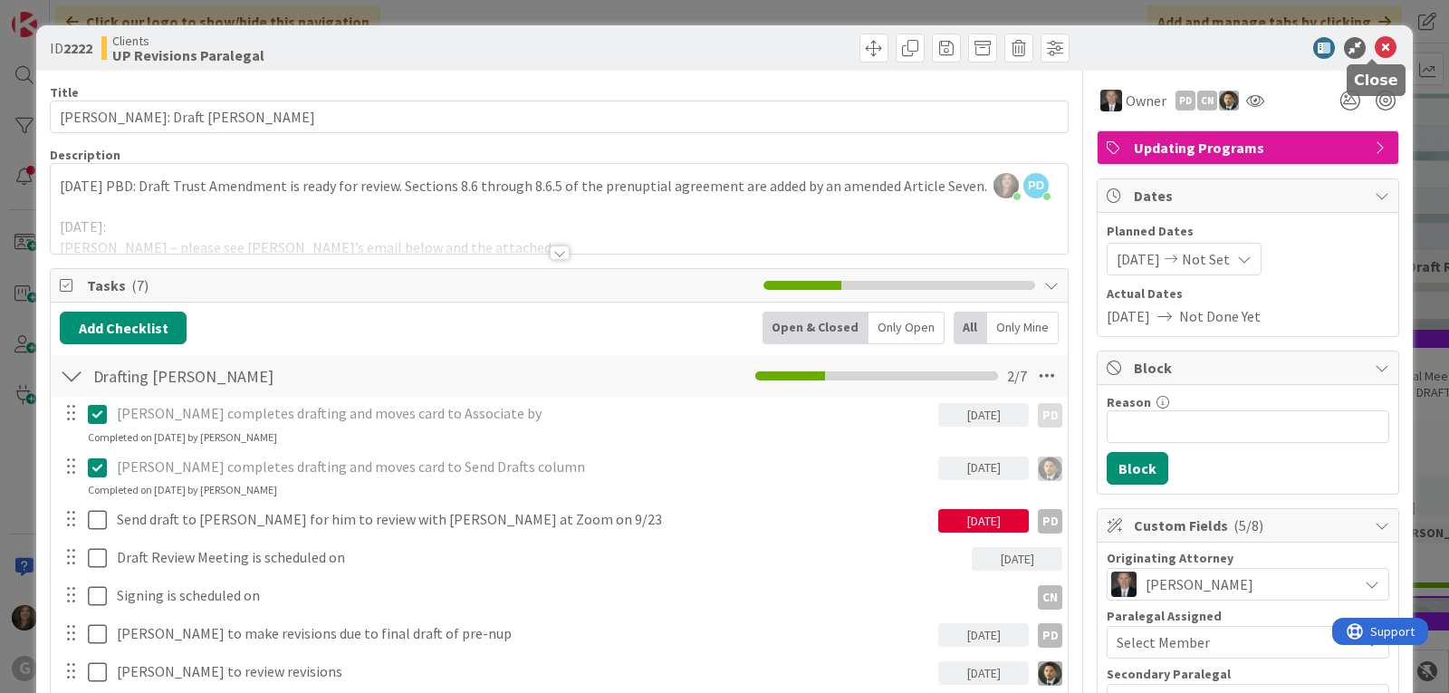
click at [1375, 49] on icon at bounding box center [1386, 48] width 22 height 22
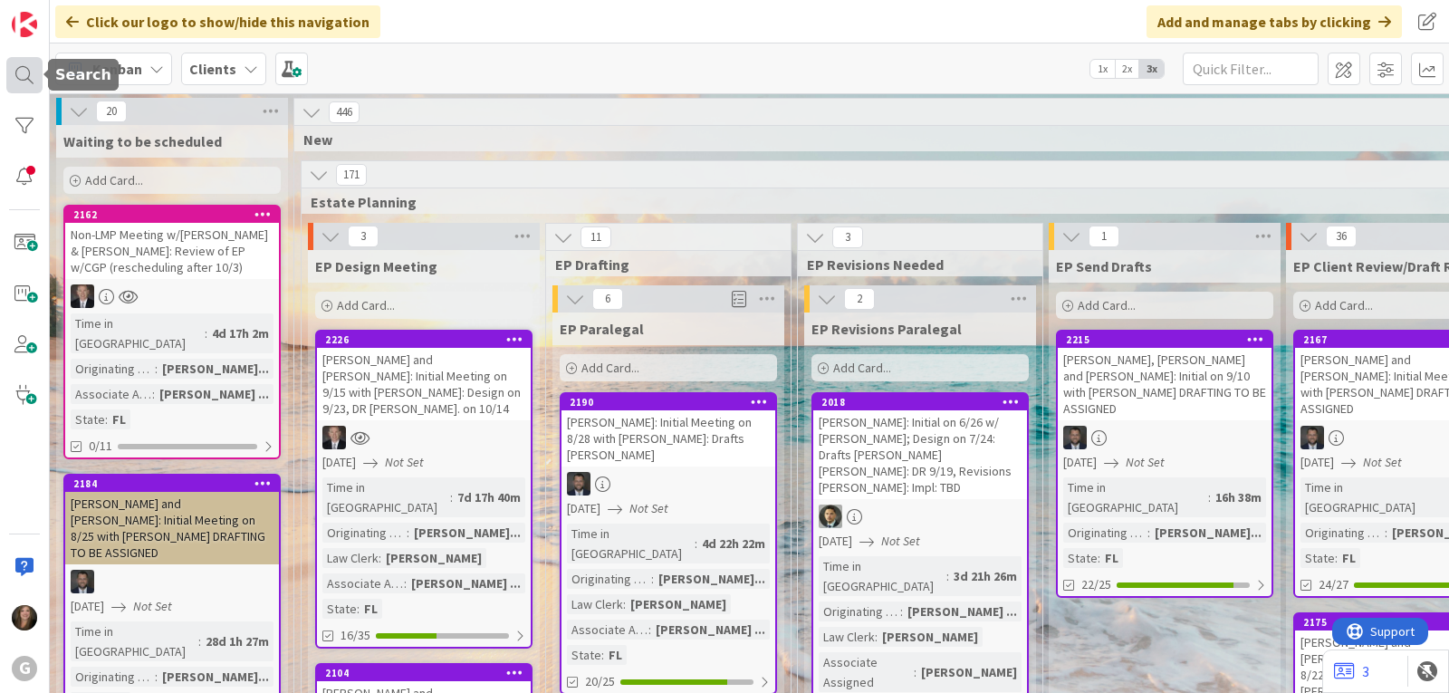
click at [19, 82] on div at bounding box center [24, 75] width 36 height 36
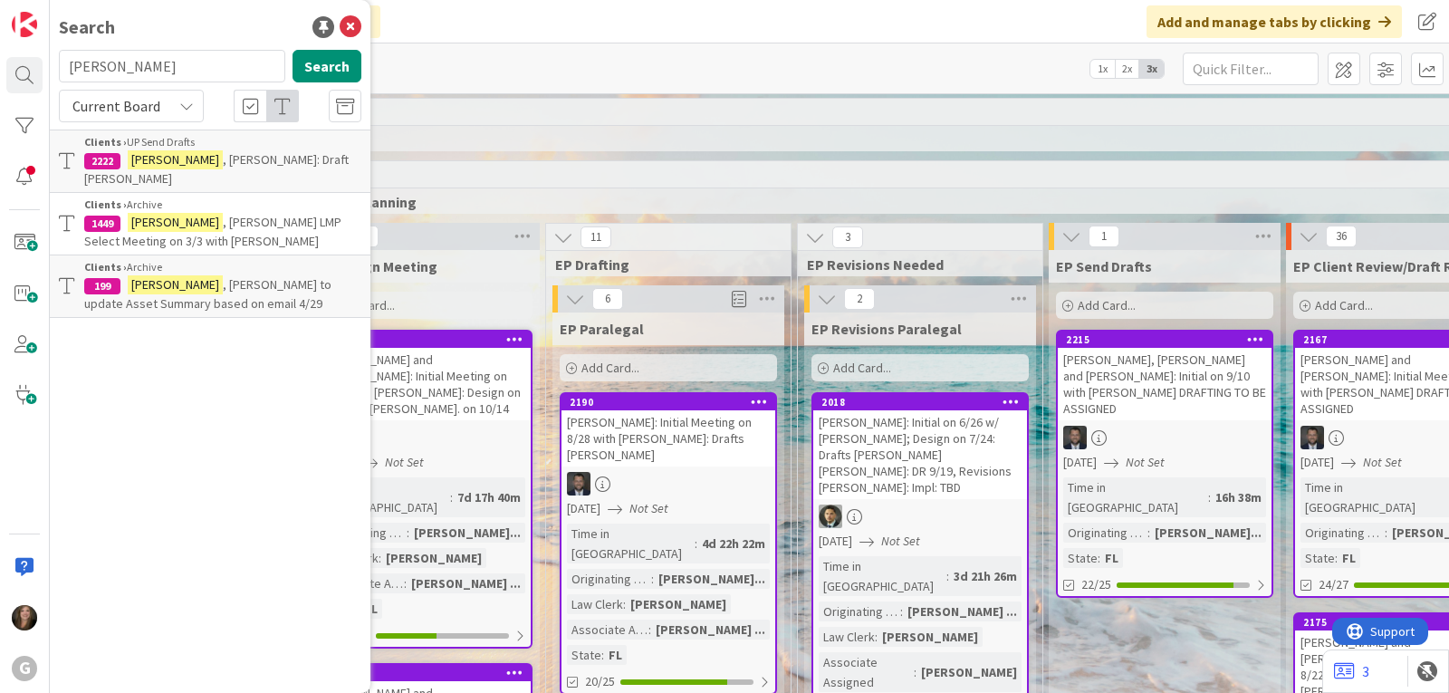
click at [163, 157] on span ", [PERSON_NAME]: Draft [PERSON_NAME]" at bounding box center [216, 168] width 264 height 35
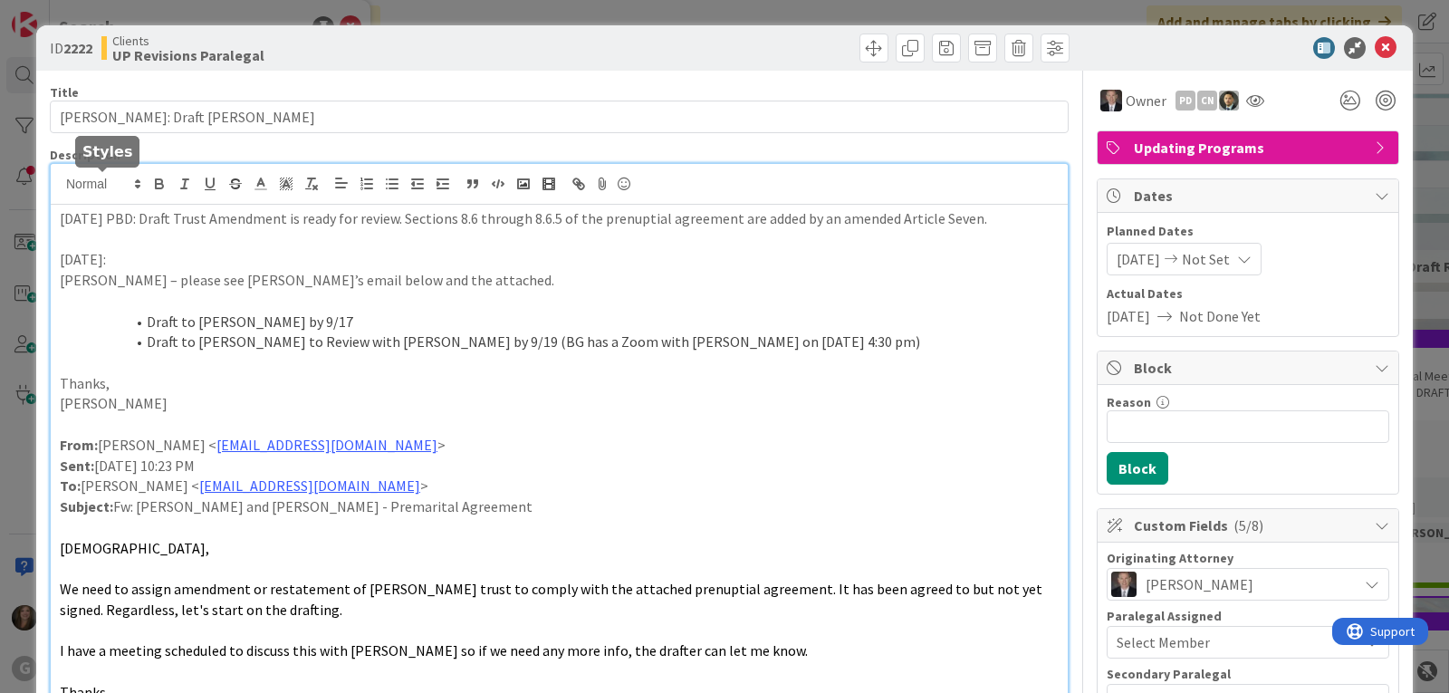
click at [61, 190] on div "[PERSON_NAME] just joined PD [PERSON_NAME] joined 5 m ago [DATE] PBD: Draft Tru…" at bounding box center [559, 463] width 1017 height 598
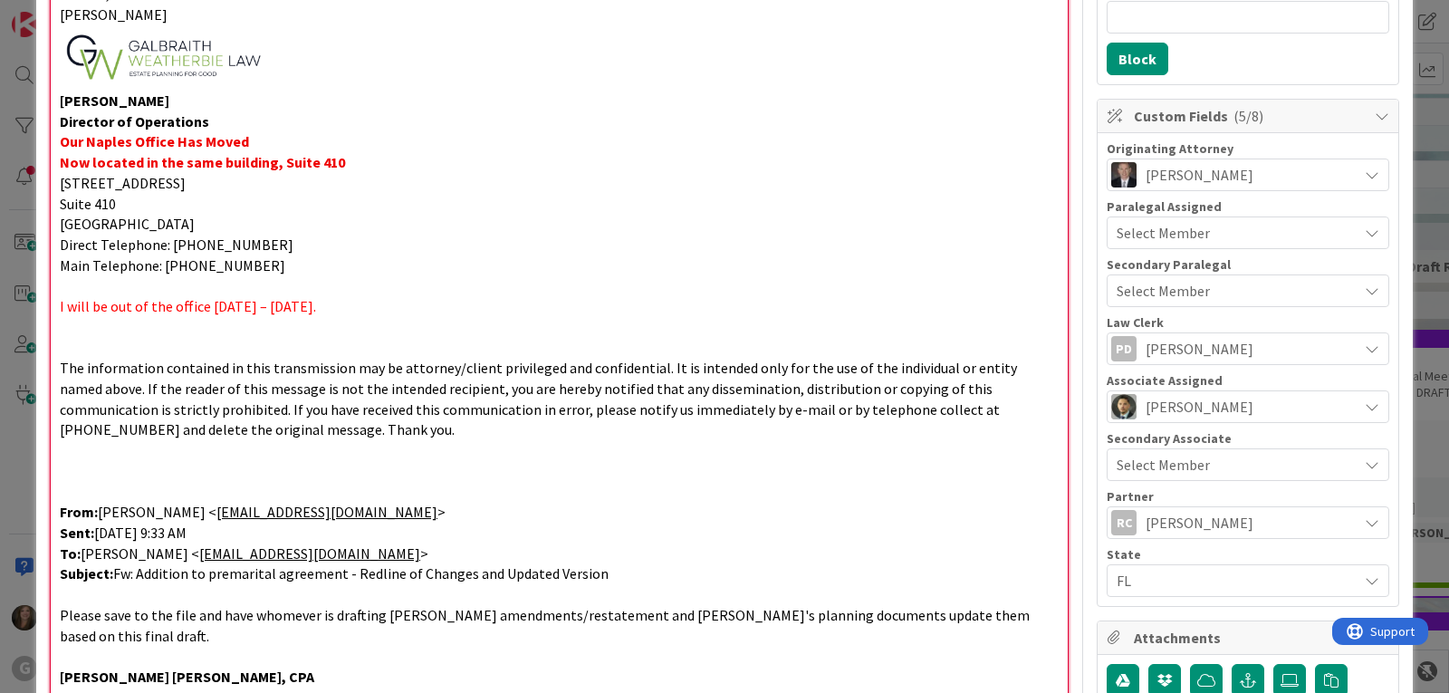
scroll to position [402, 0]
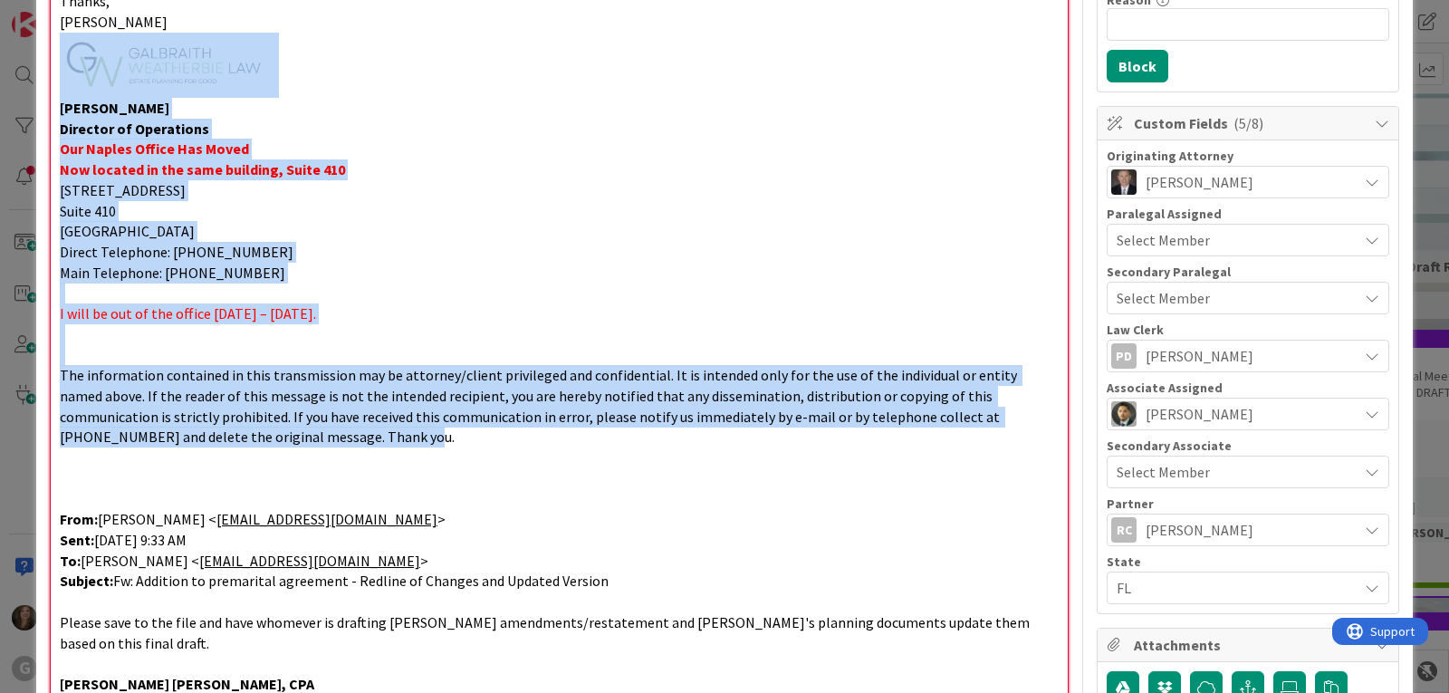
drag, startPoint x: 245, startPoint y: 445, endPoint x: 89, endPoint y: 74, distance: 402.2
click at [89, 74] on div "[DATE]: Please see the email below from [PERSON_NAME]. The attached documents h…" at bounding box center [559, 535] width 1017 height 1465
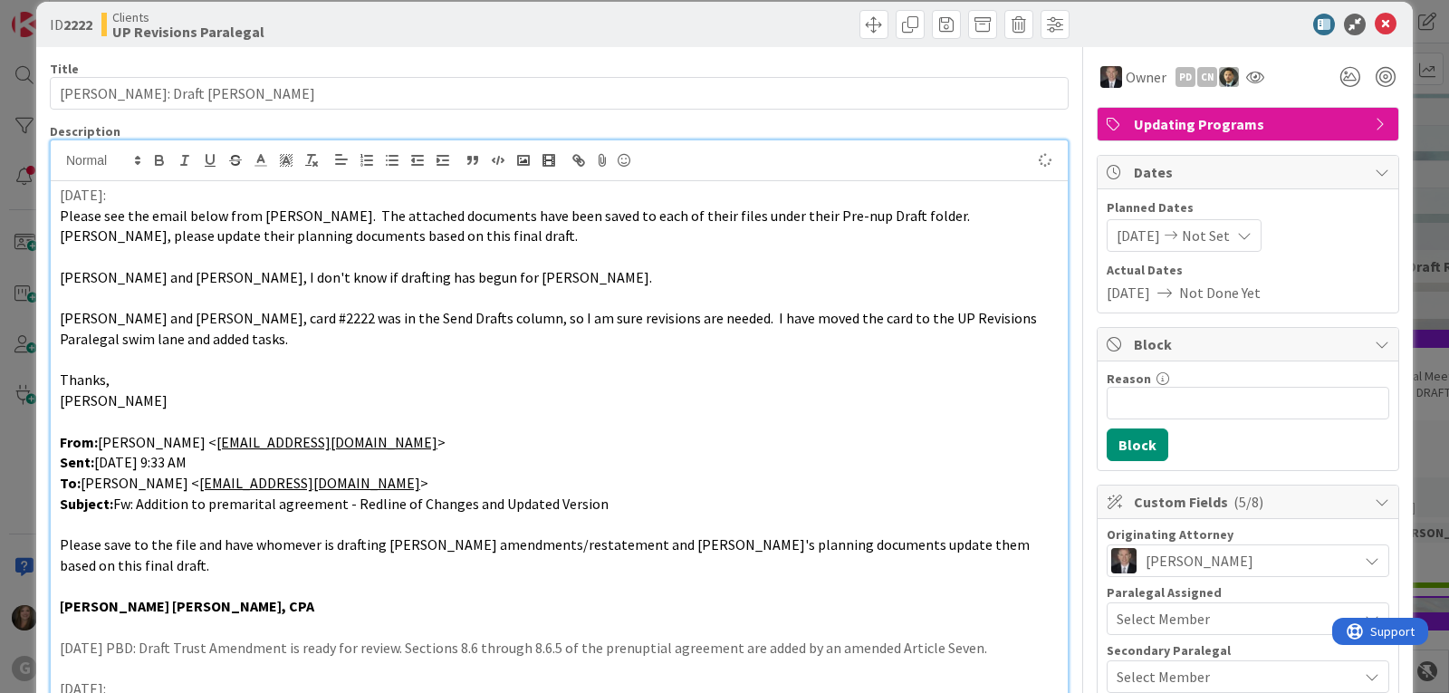
scroll to position [0, 0]
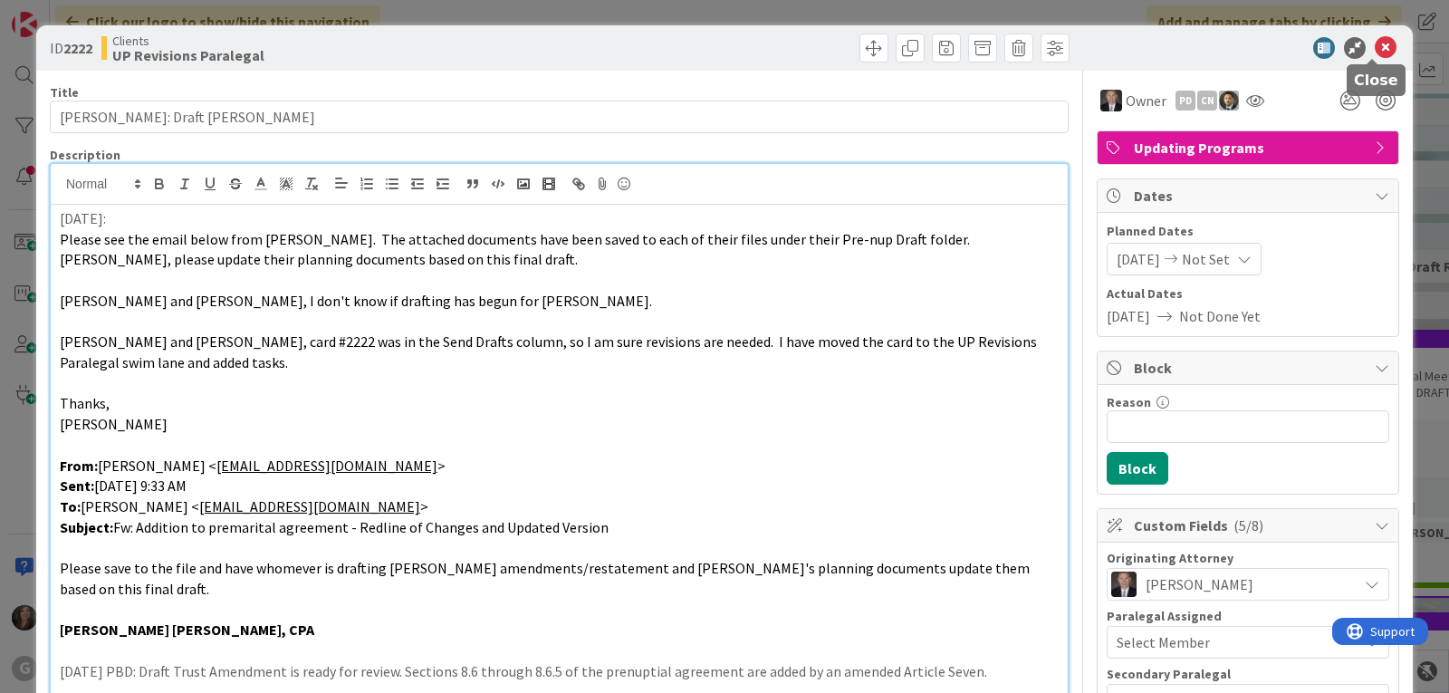
click at [1375, 43] on icon at bounding box center [1386, 48] width 22 height 22
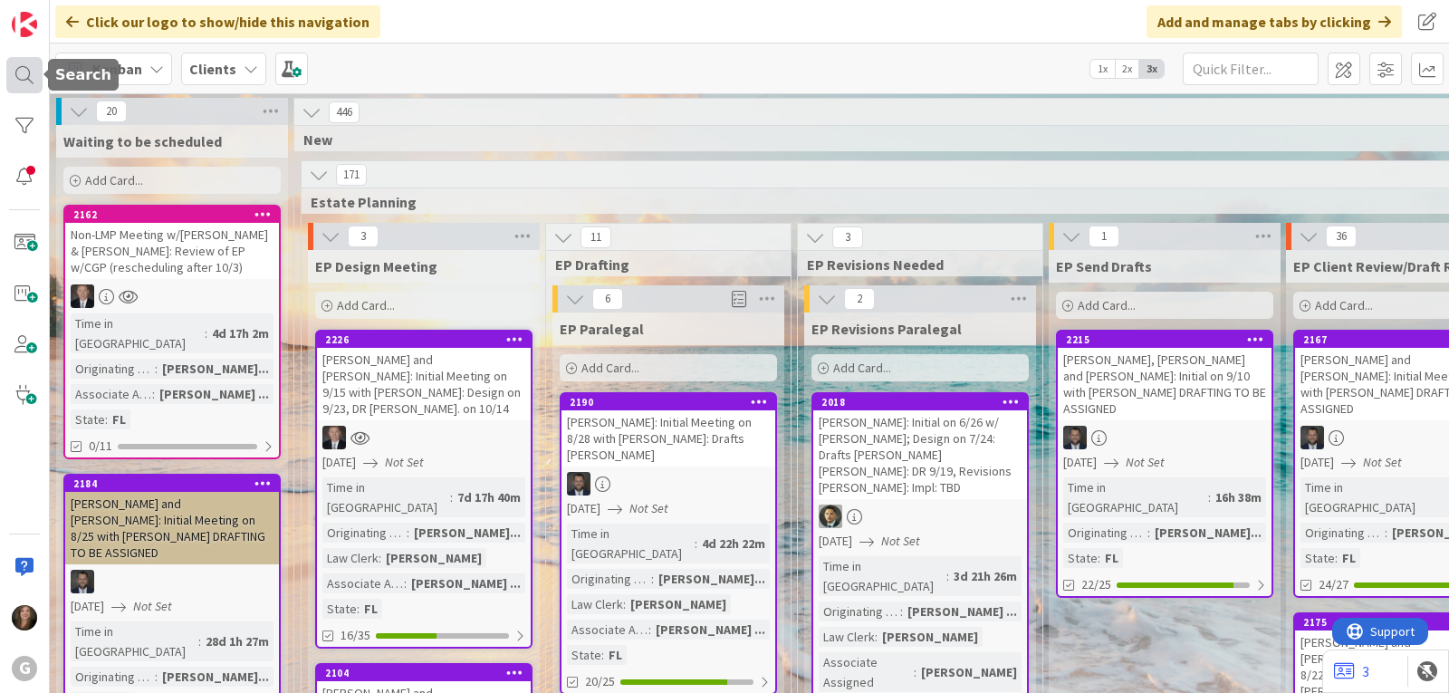
click at [25, 75] on div at bounding box center [24, 75] width 36 height 36
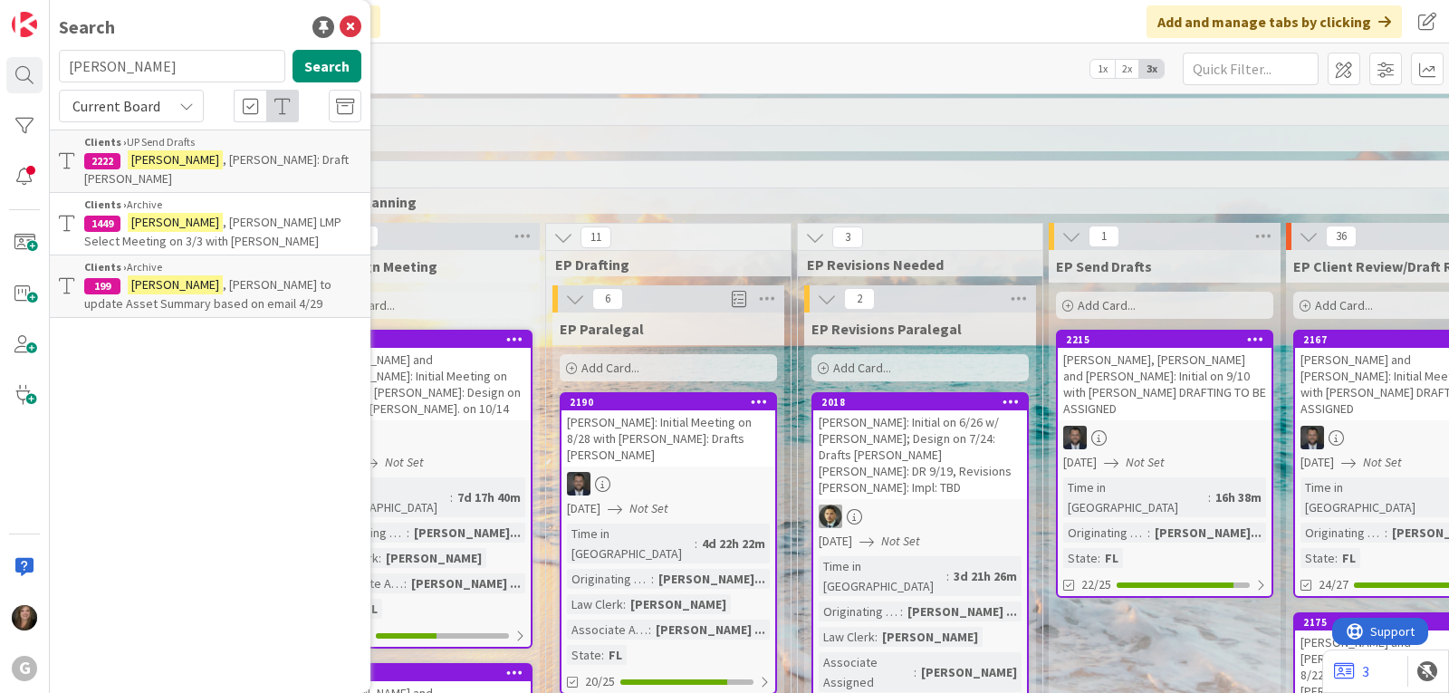
drag, startPoint x: 124, startPoint y: 69, endPoint x: 61, endPoint y: 68, distance: 63.4
click at [61, 68] on input "[PERSON_NAME]" at bounding box center [172, 66] width 226 height 33
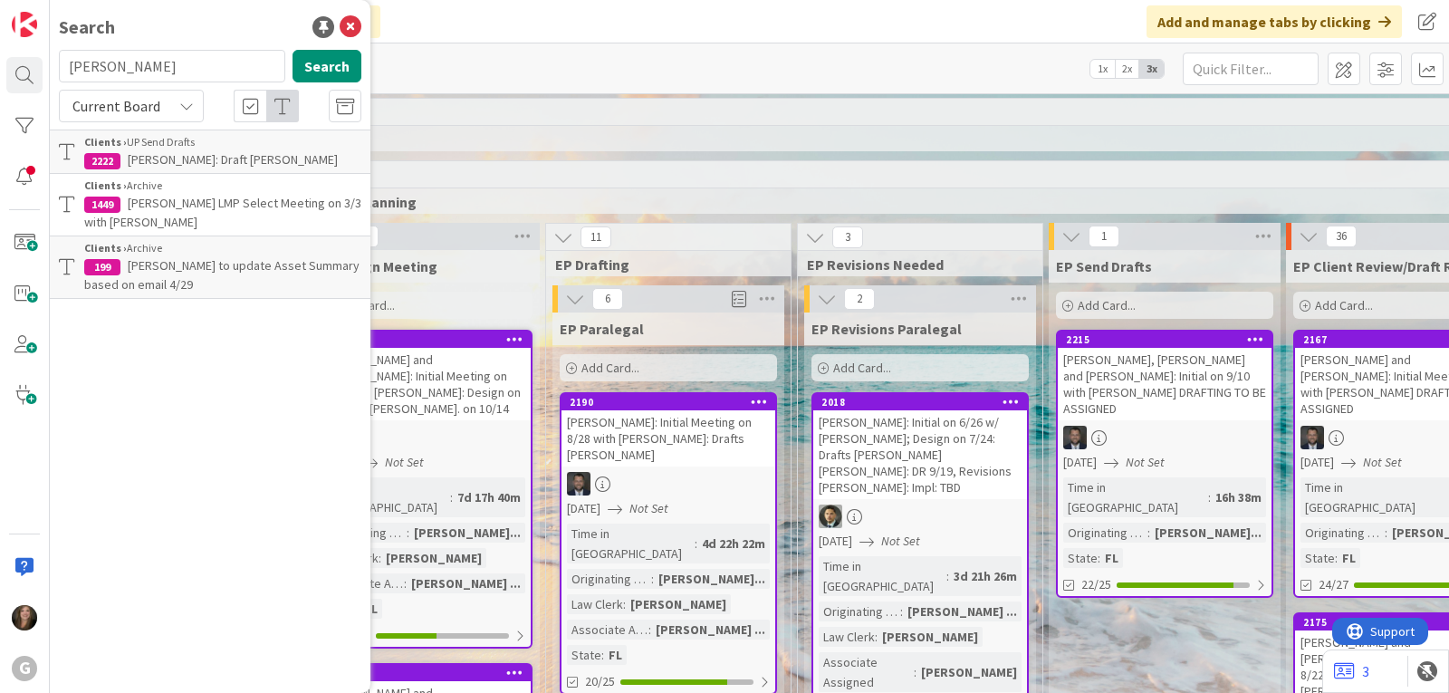
type input "[PERSON_NAME]"
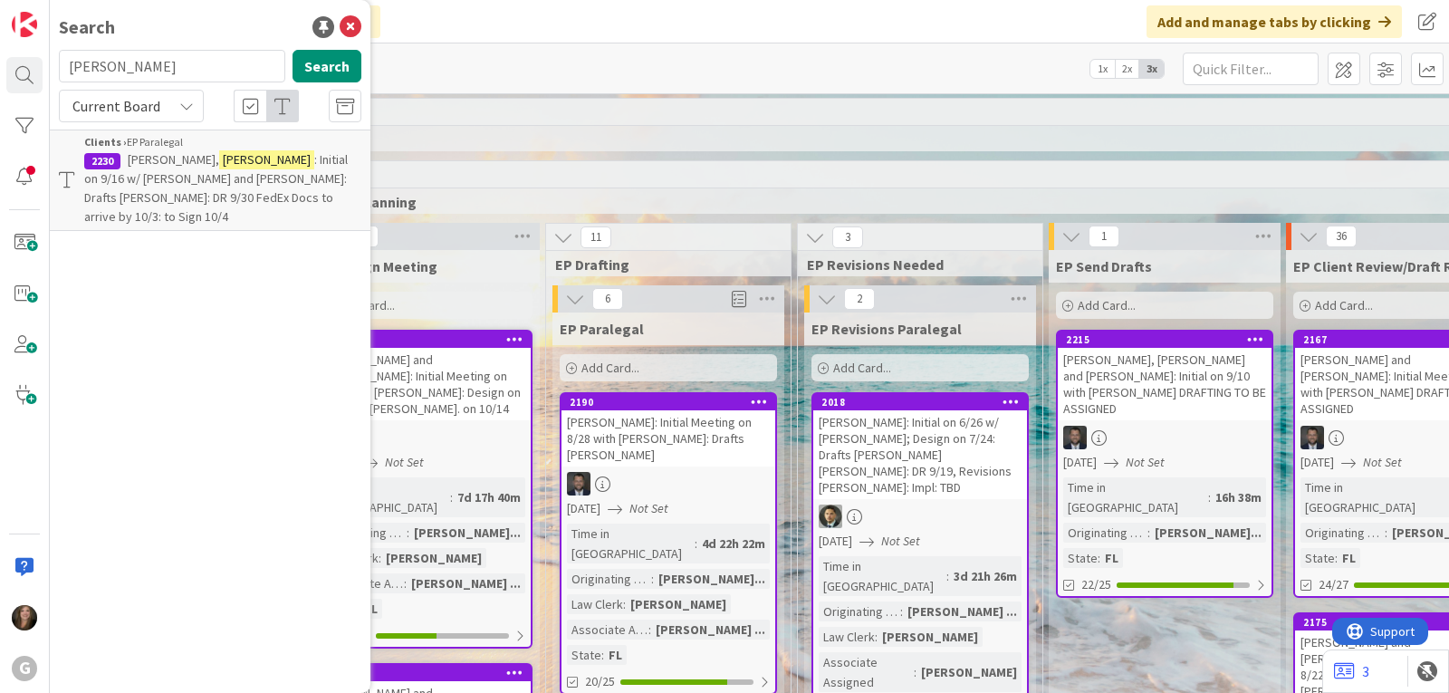
click at [153, 163] on span "[PERSON_NAME]," at bounding box center [173, 159] width 91 height 16
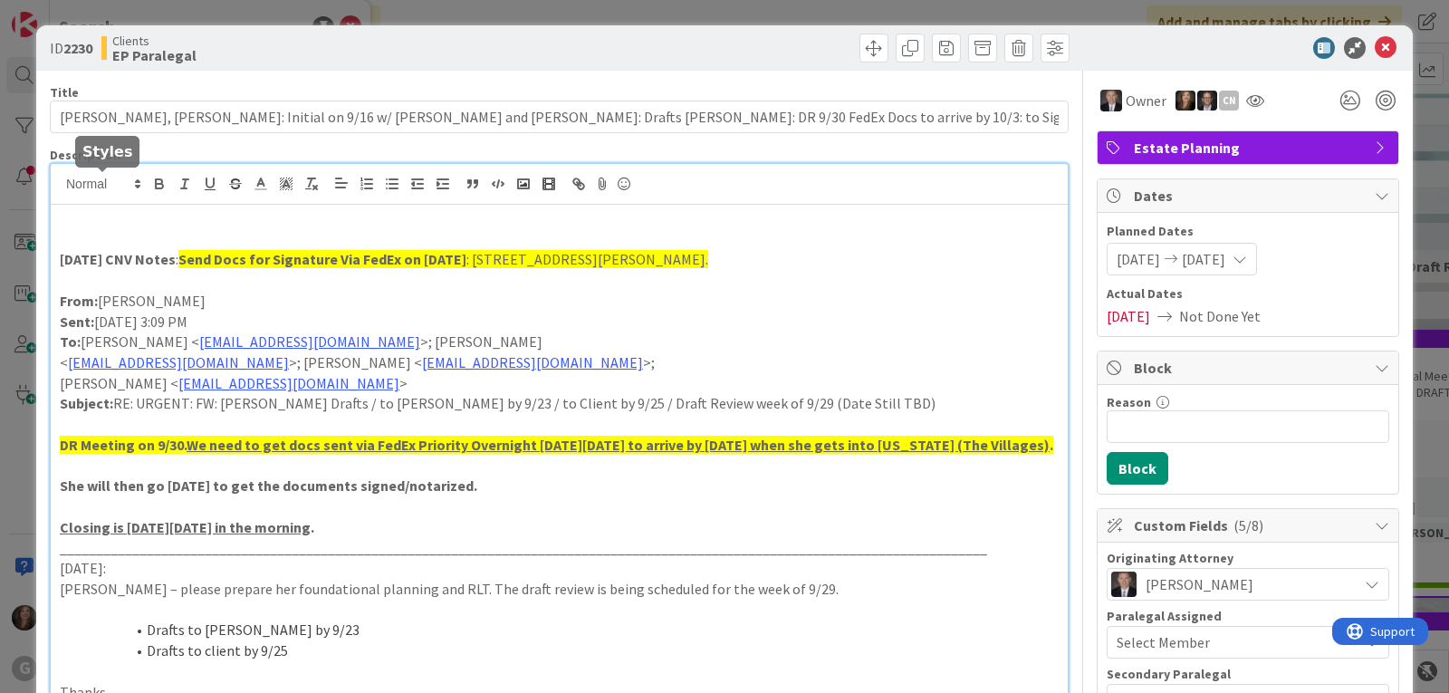
click at [127, 185] on div "[DATE] CNV Notes : Send Docs for Signature Via FedEx on [DATE] : [STREET_ADDRES…" at bounding box center [559, 576] width 1017 height 824
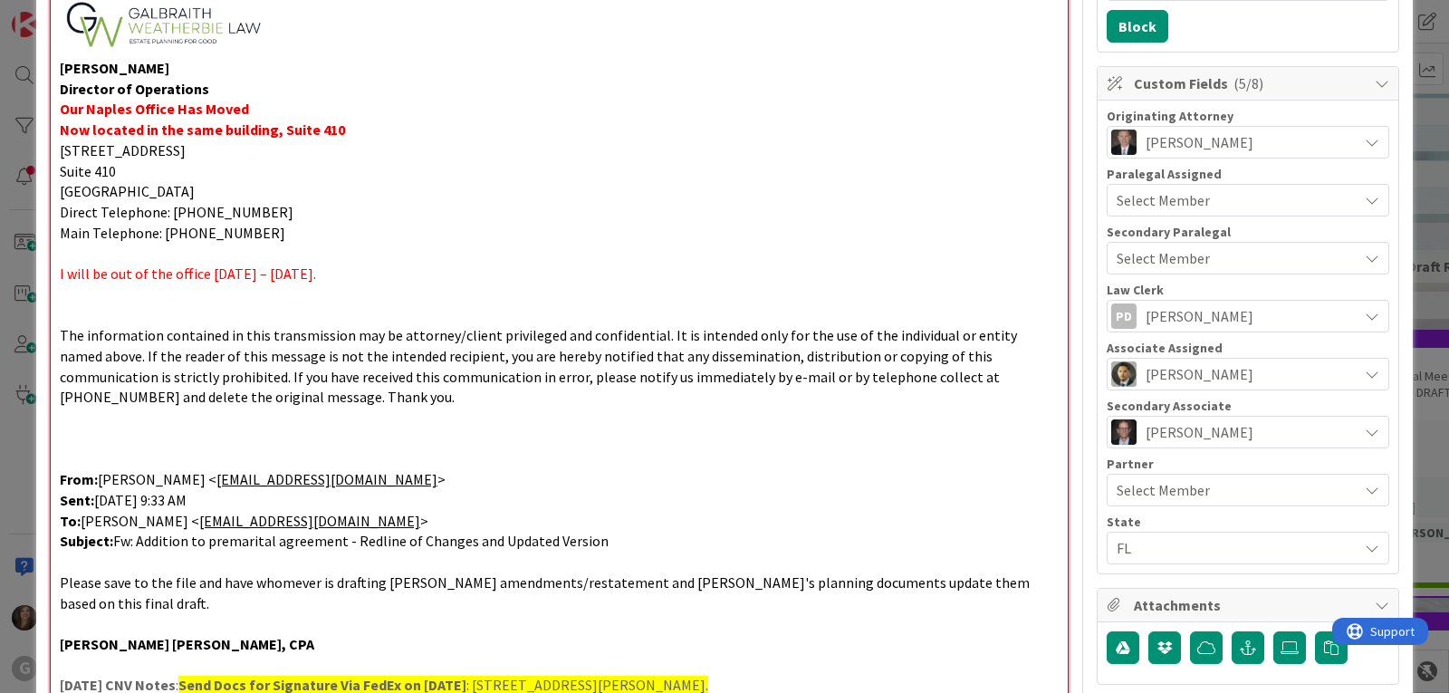
scroll to position [402, 0]
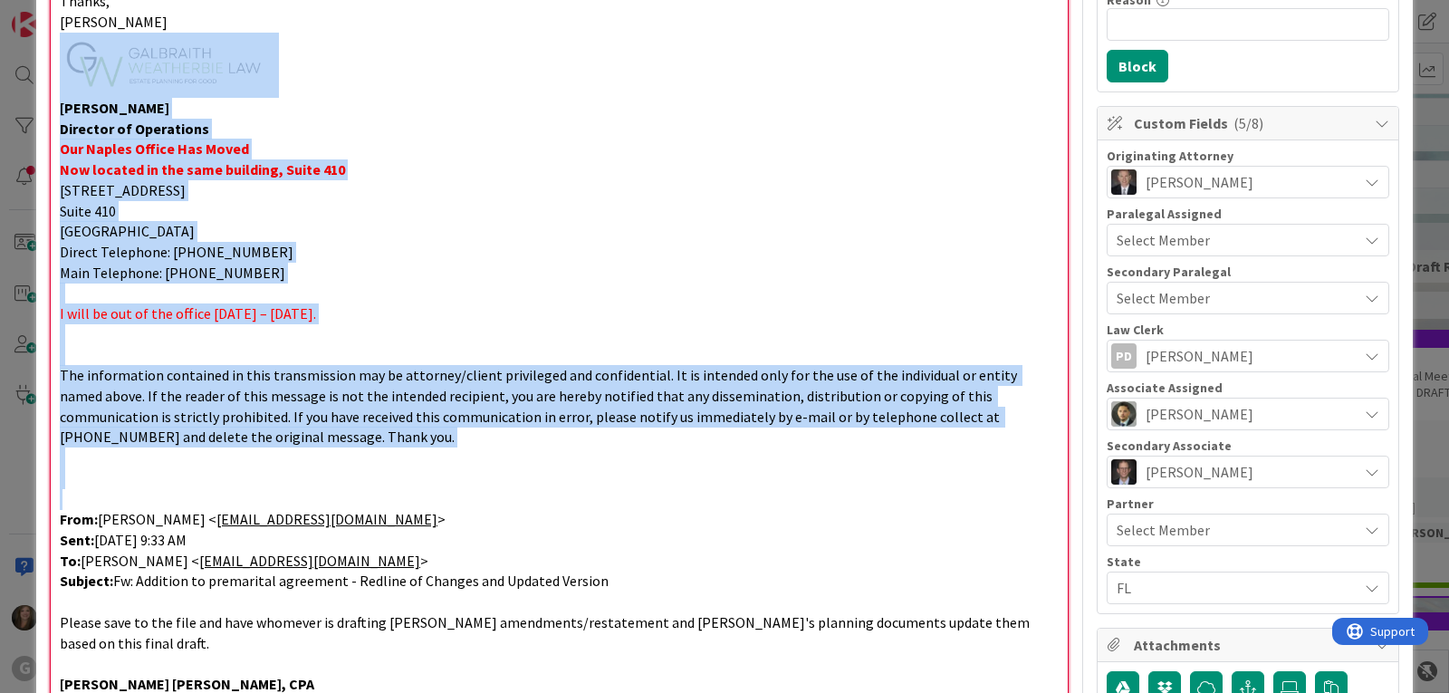
drag, startPoint x: 75, startPoint y: 490, endPoint x: 6, endPoint y: 78, distance: 417.8
click at [6, 78] on div "ID 2230 Clients EP Paralegal Title 121 / 128 [PERSON_NAME], [PERSON_NAME]: Init…" at bounding box center [724, 346] width 1449 height 693
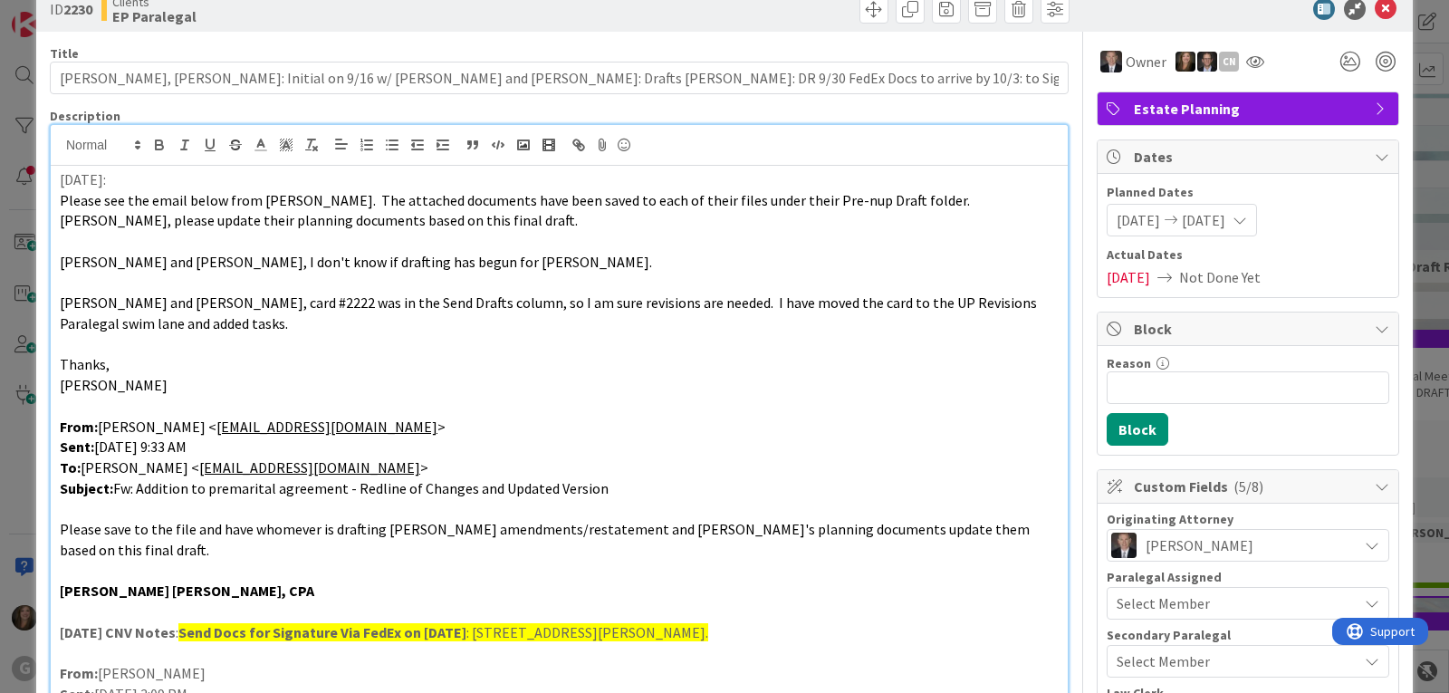
scroll to position [0, 0]
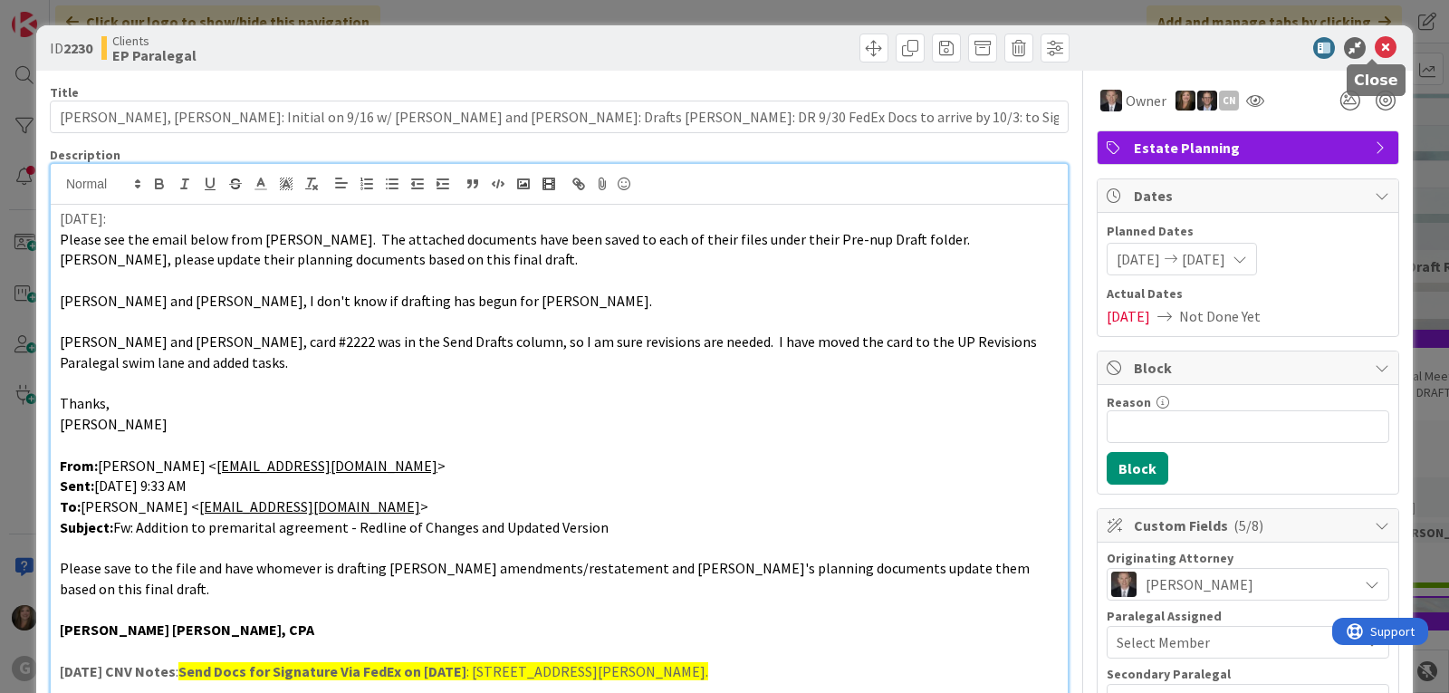
click at [1375, 46] on icon at bounding box center [1386, 48] width 22 height 22
